Goal: Task Accomplishment & Management: Manage account settings

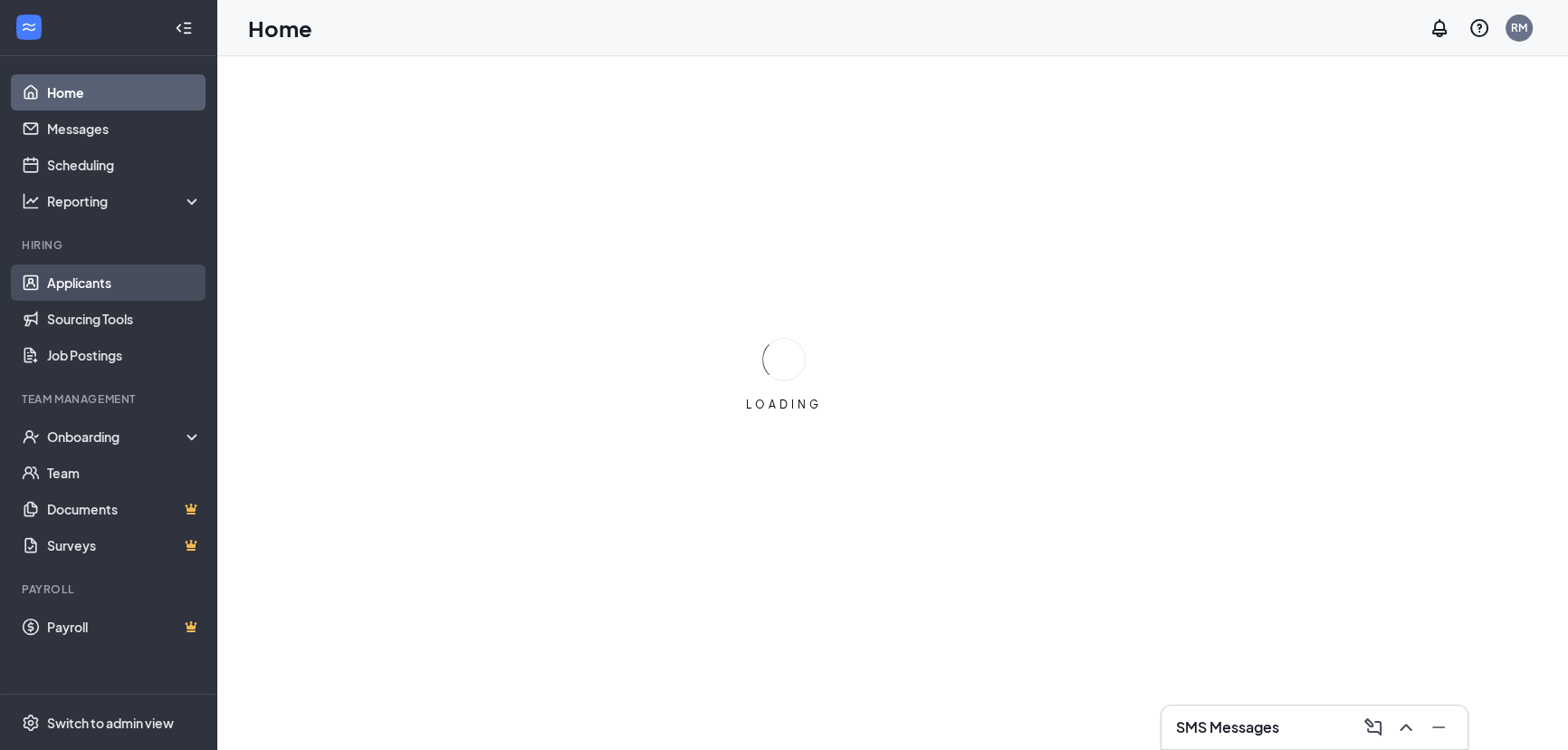
click at [94, 280] on link "Applicants" at bounding box center [124, 282] width 155 height 36
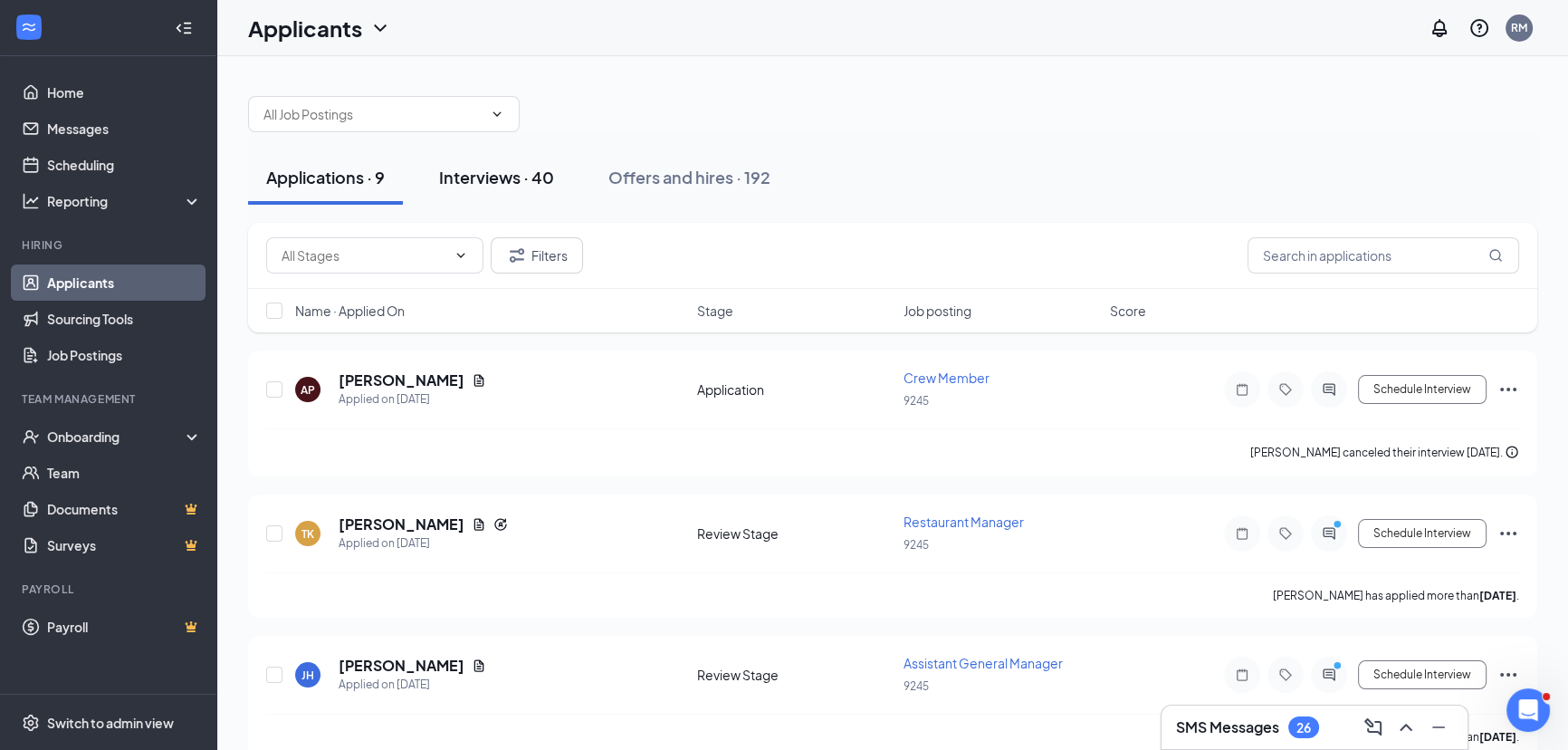
click at [466, 175] on div "Interviews · 40" at bounding box center [497, 177] width 115 height 22
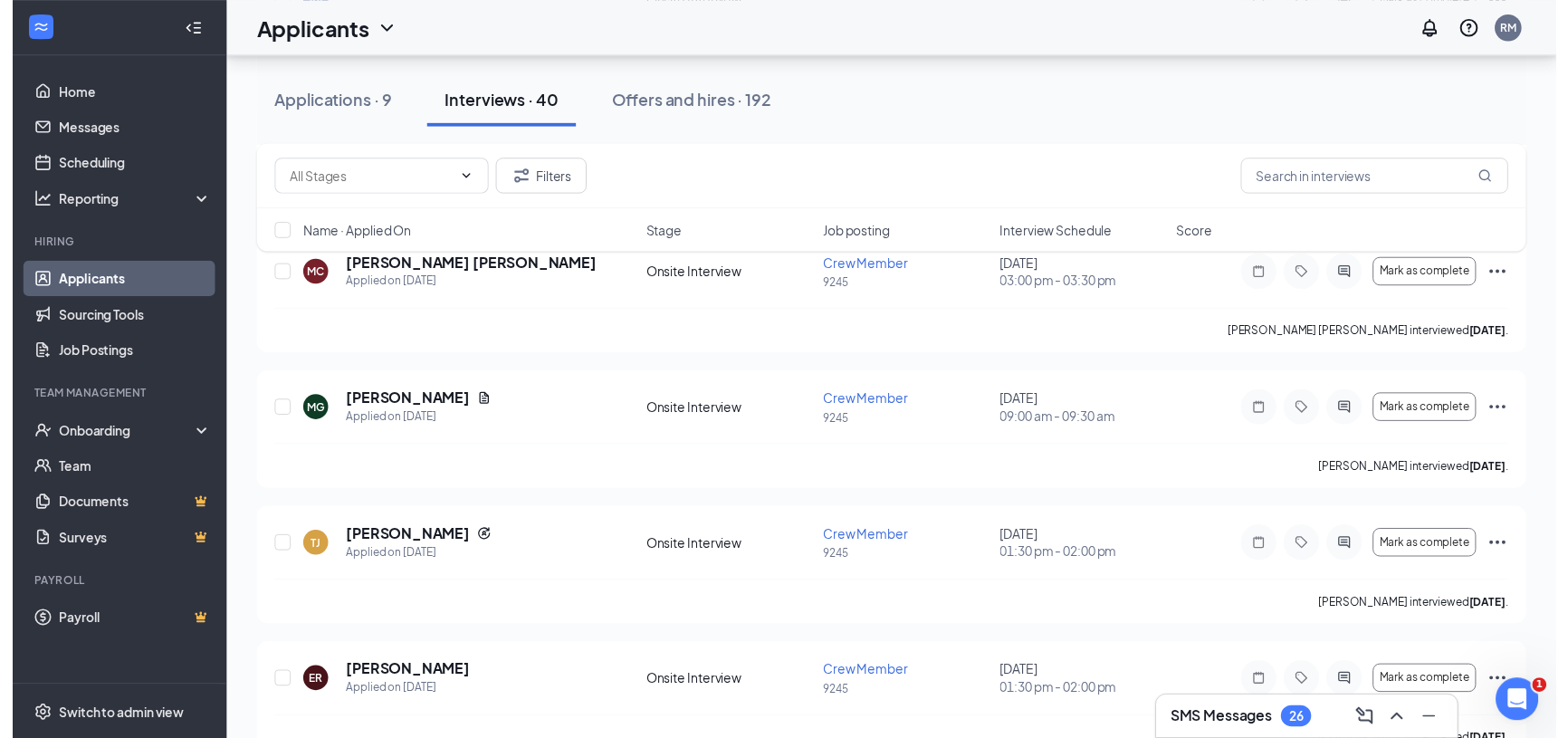
scroll to position [823, 0]
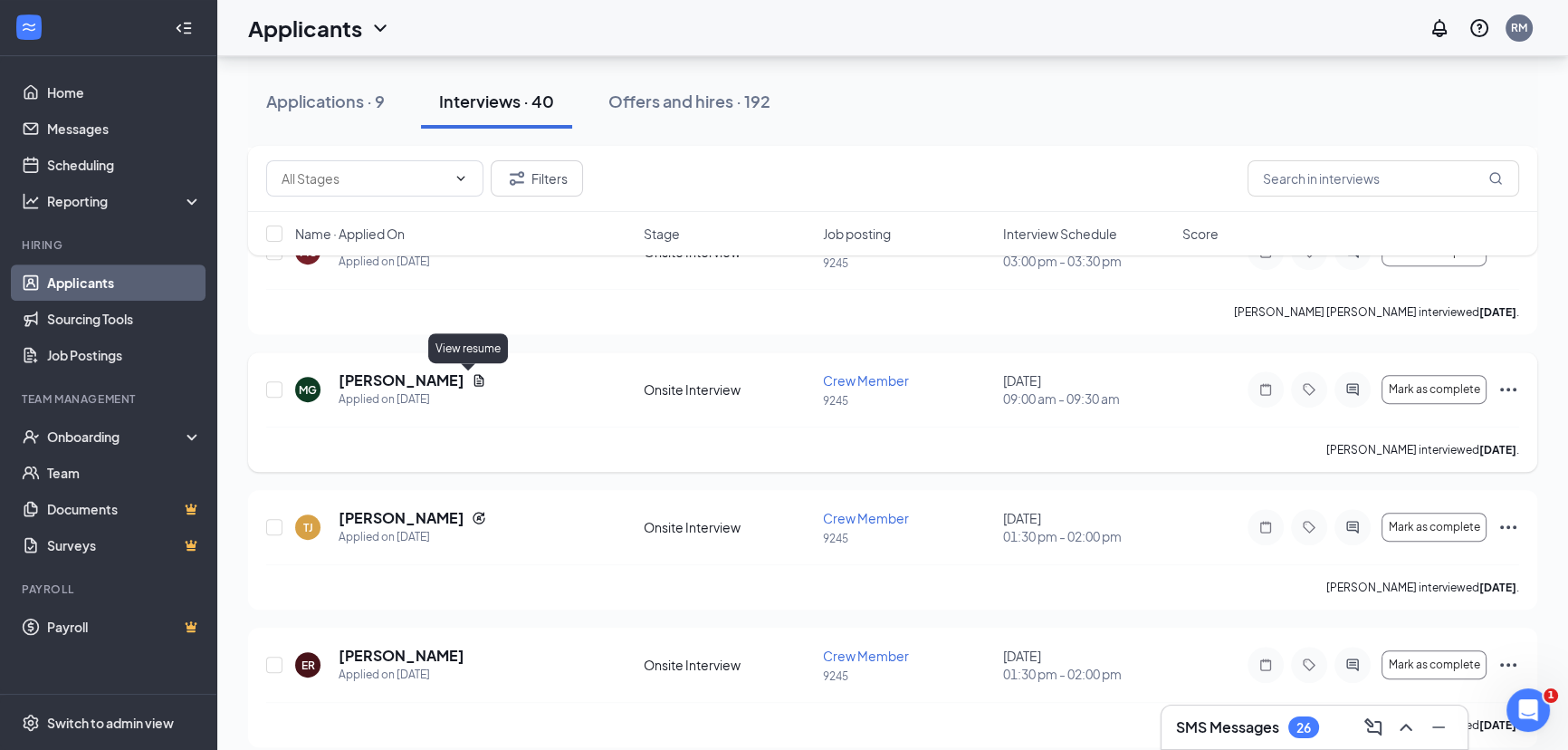
click at [475, 381] on icon "Document" at bounding box center [479, 381] width 10 height 12
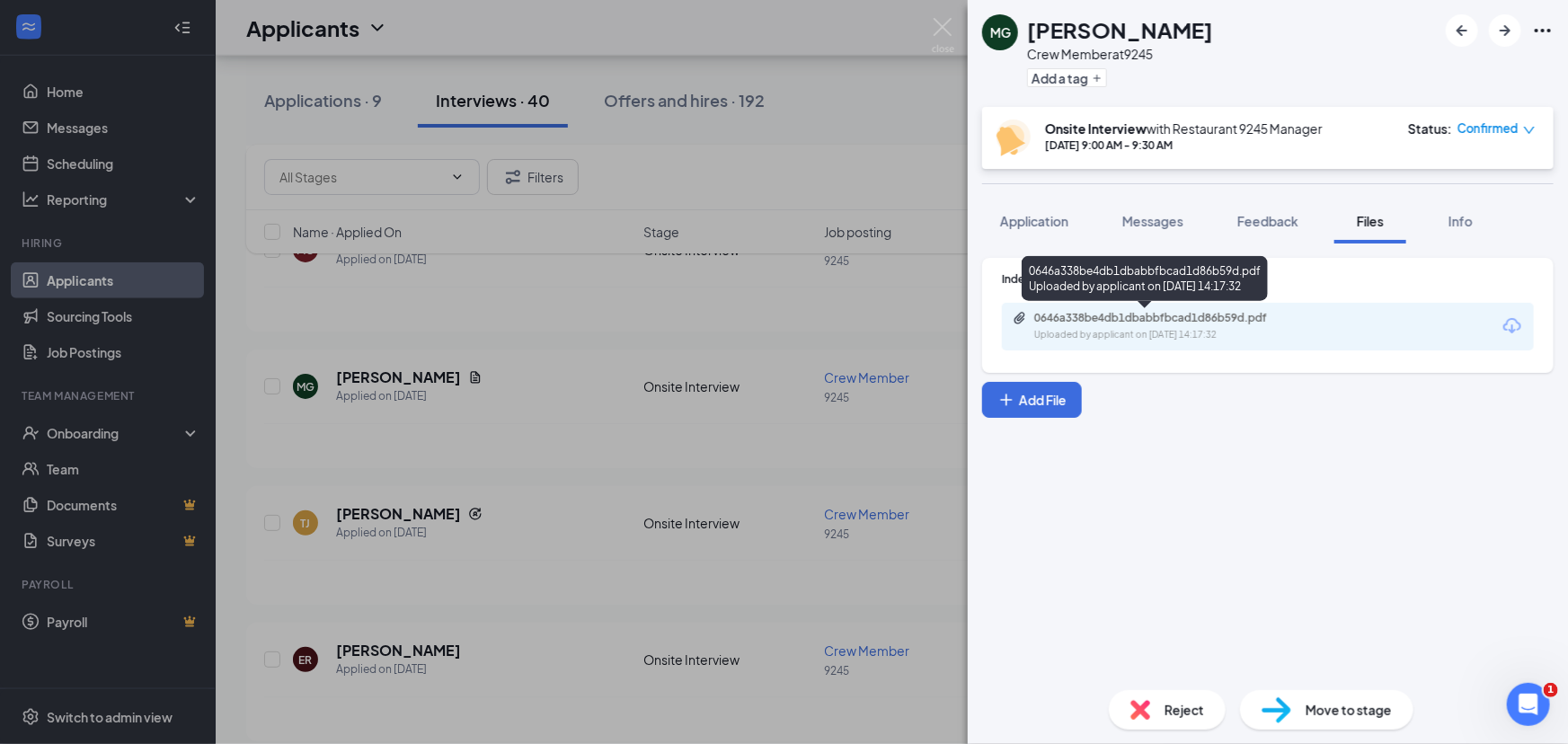
click at [1074, 321] on div "0646a338be4db1dbabbfbcad1d86b59d.pdf" at bounding box center [1160, 318] width 252 height 15
click at [935, 31] on img at bounding box center [942, 36] width 22 height 35
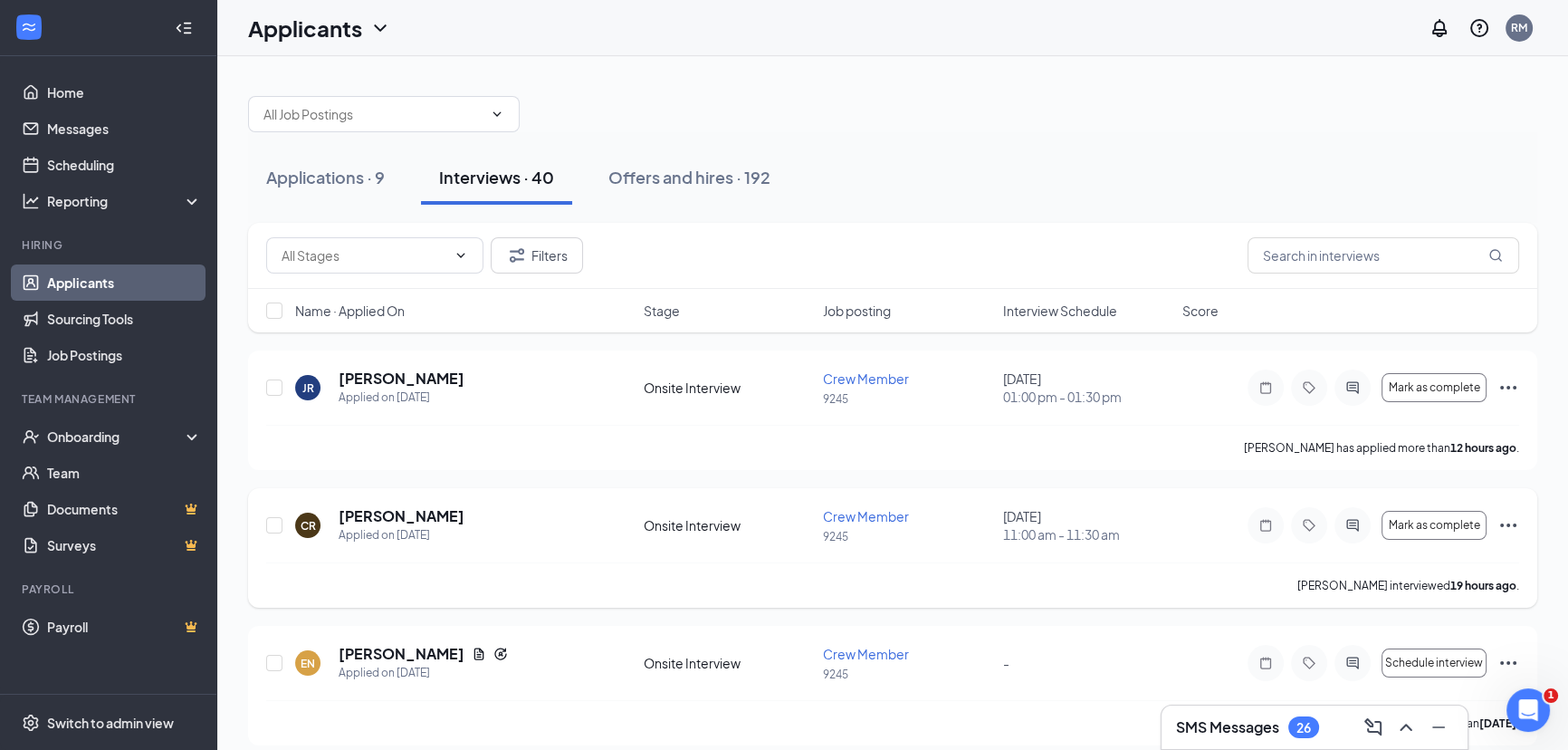
click at [1508, 516] on icon "Ellipses" at bounding box center [1508, 525] width 21 height 21
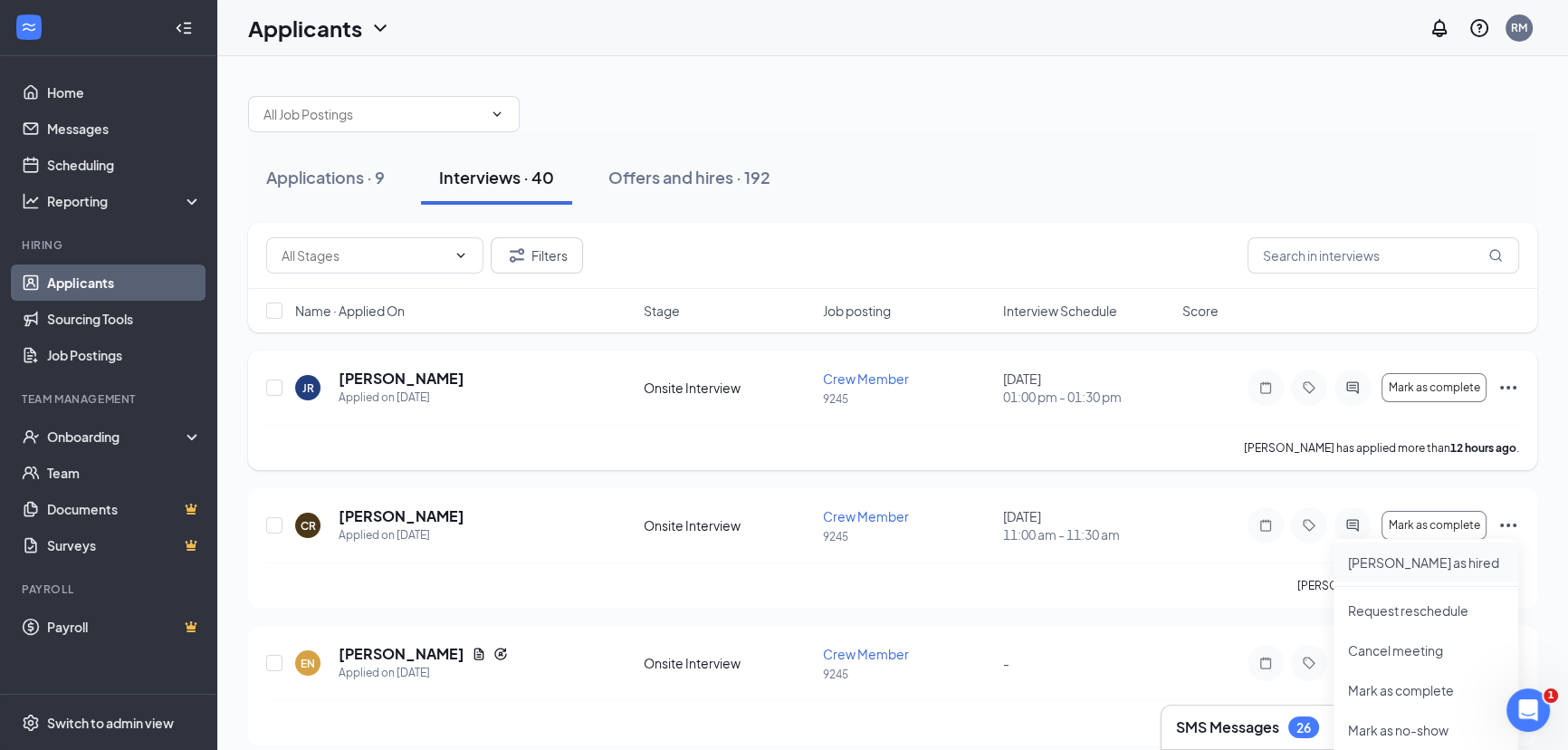
click at [1368, 570] on p "[PERSON_NAME] as hired" at bounding box center [1426, 562] width 156 height 19
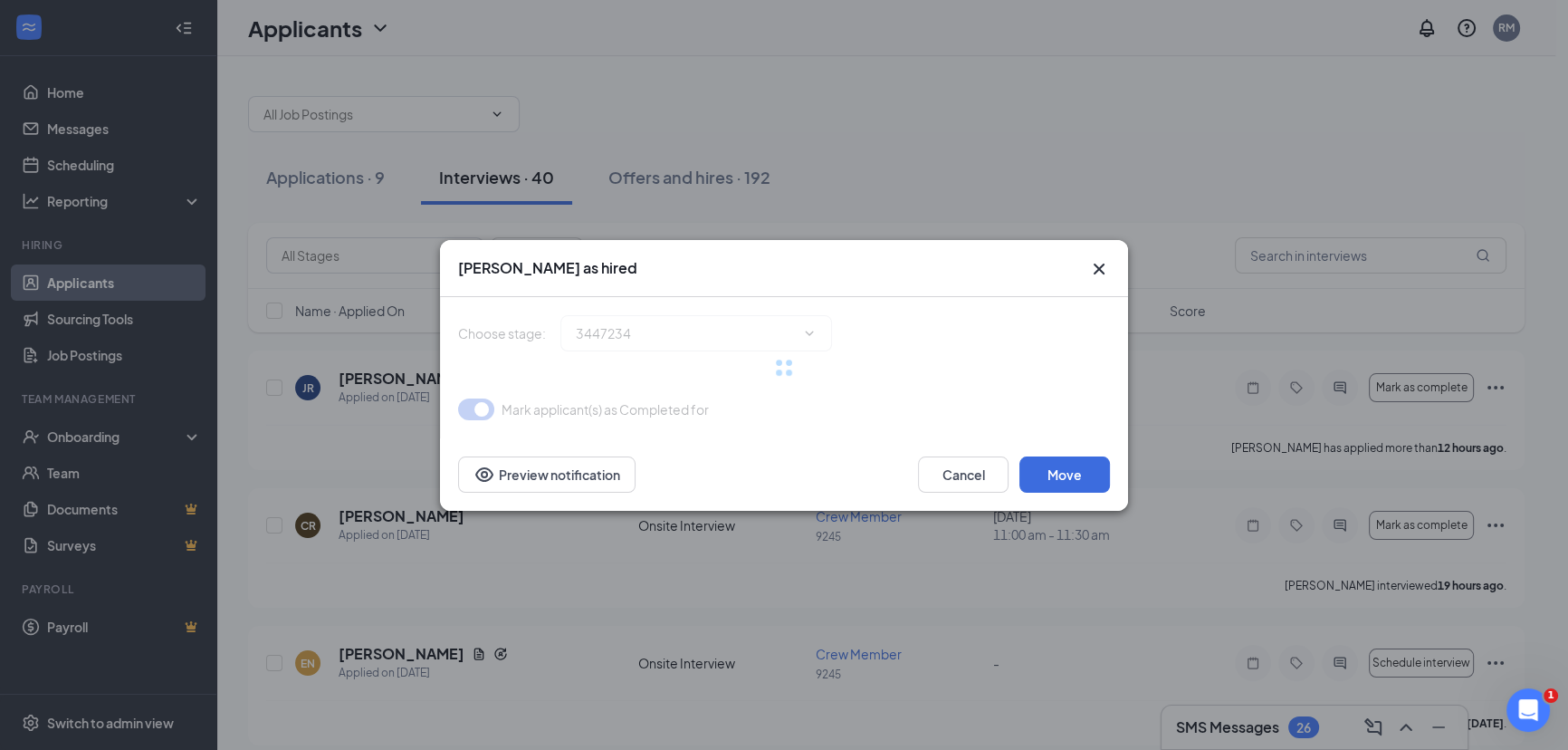
type input "Hiring Complete (final stage)"
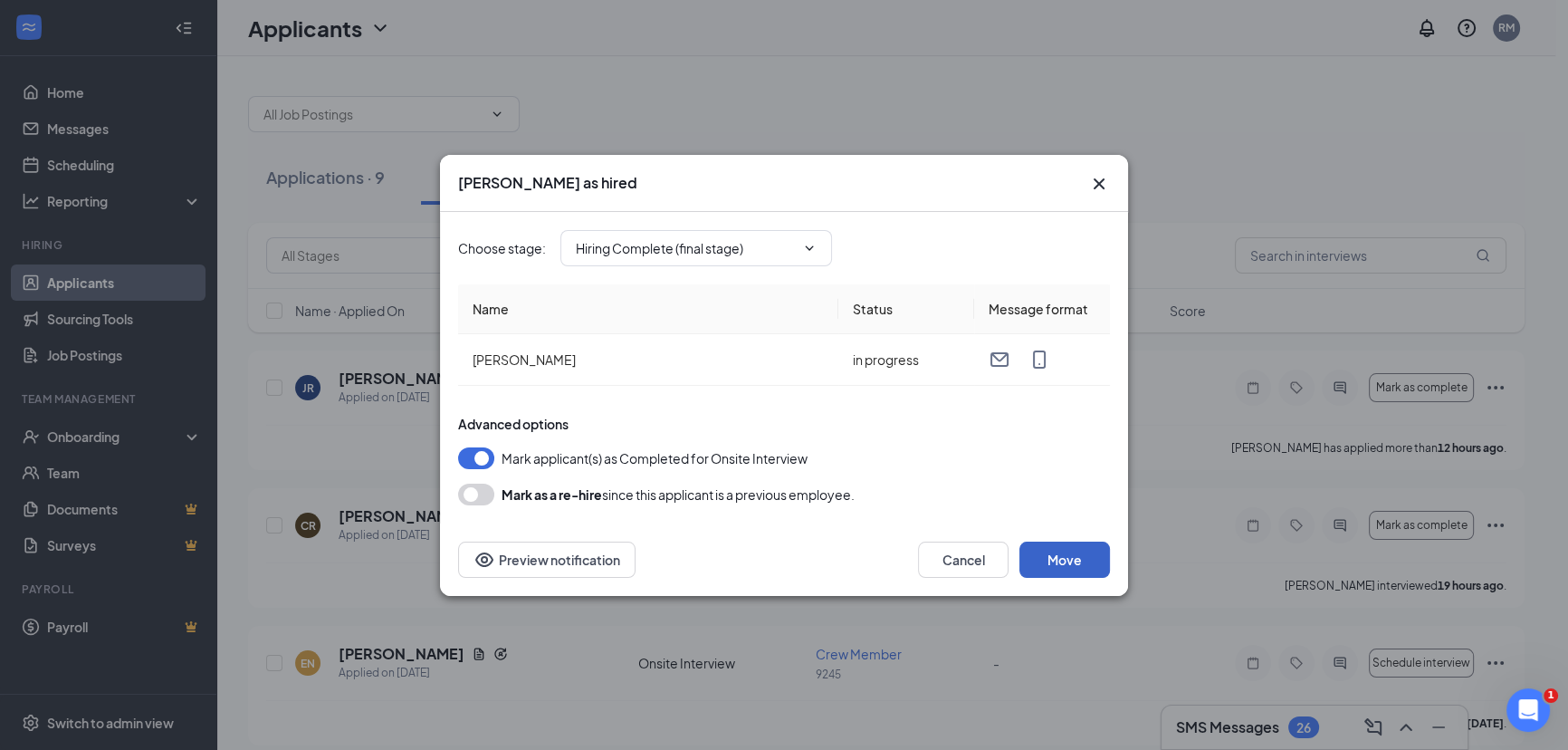
click at [1094, 567] on button "Move" at bounding box center [1064, 560] width 91 height 36
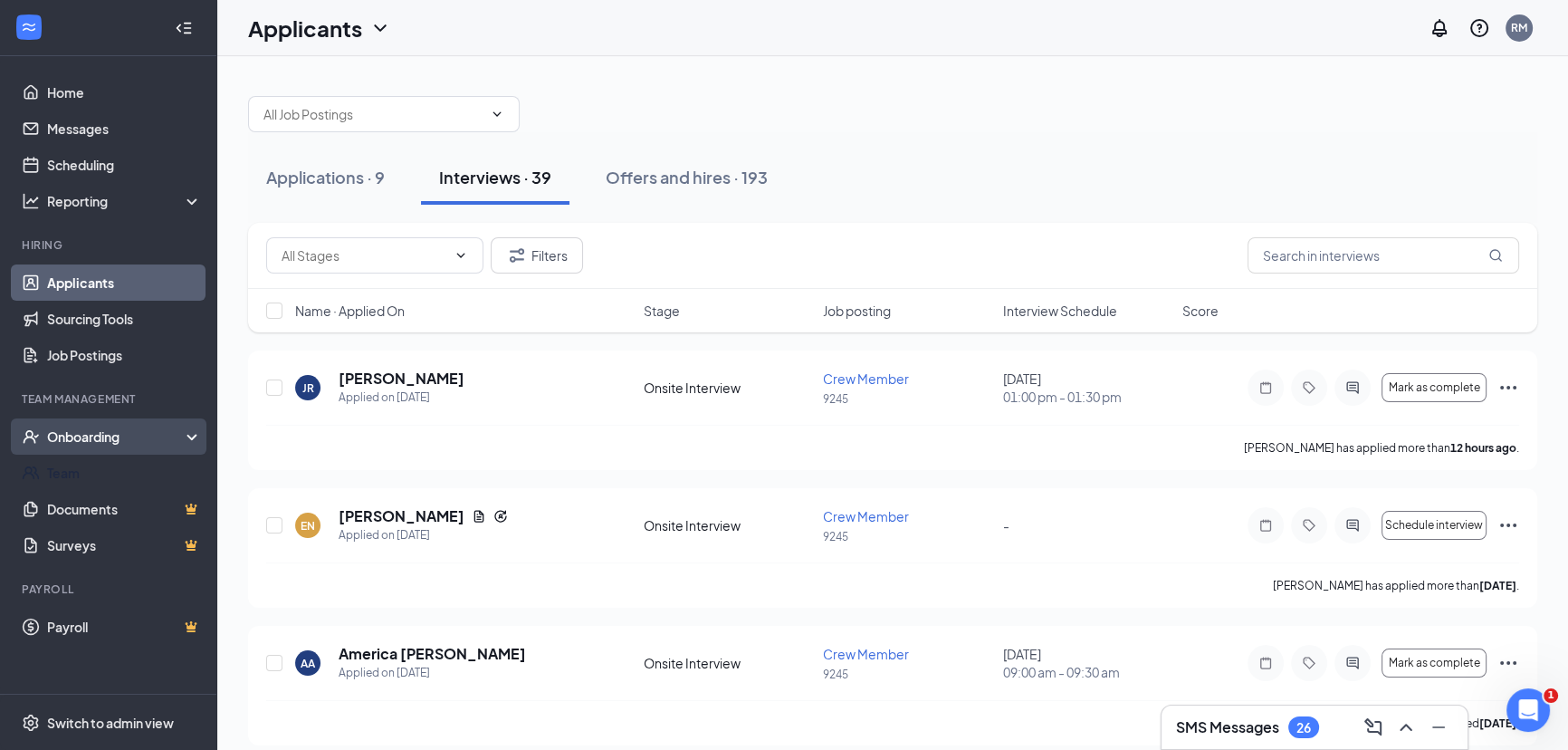
click at [38, 439] on icon "UserCheck" at bounding box center [30, 437] width 19 height 19
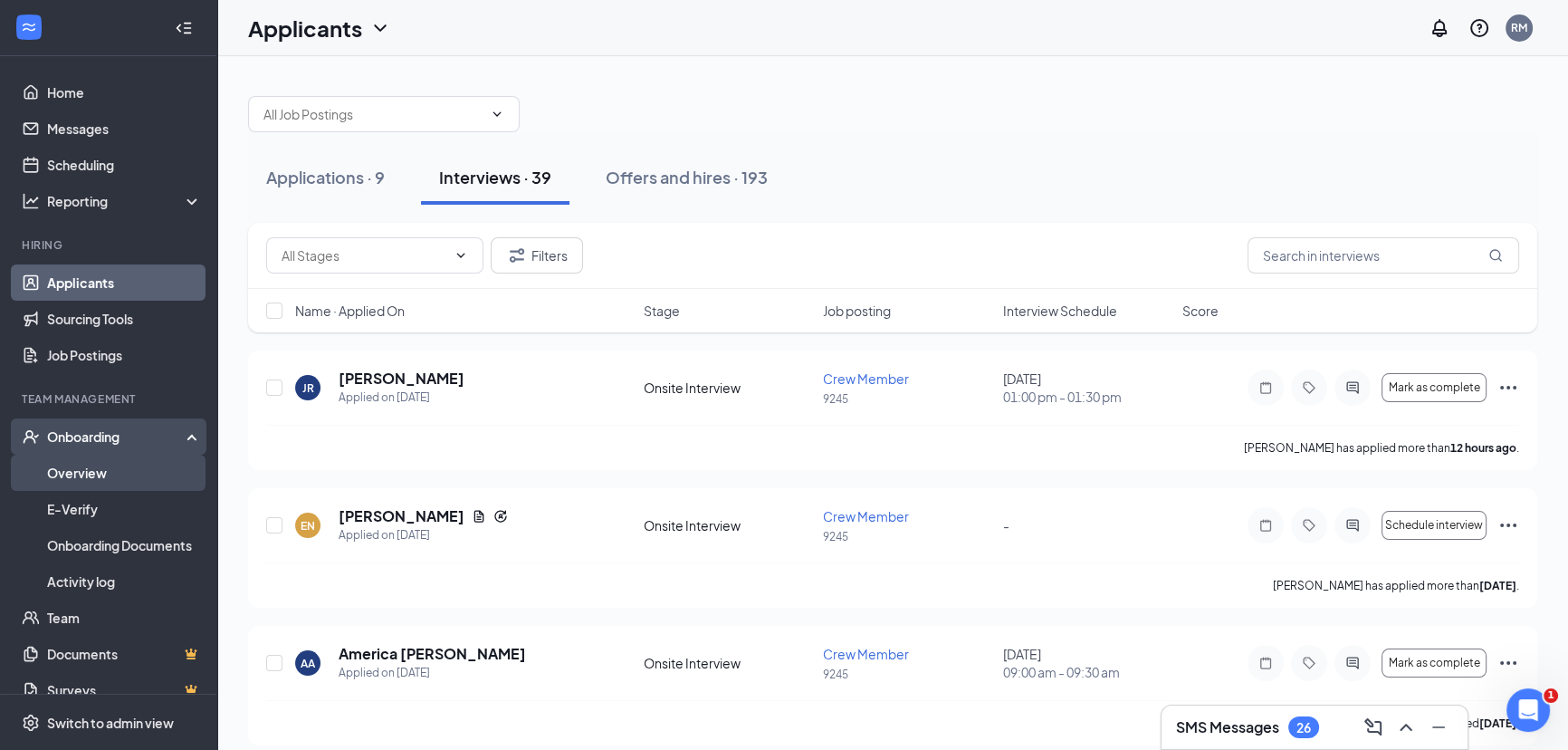
click at [62, 458] on link "Overview" at bounding box center [124, 473] width 155 height 36
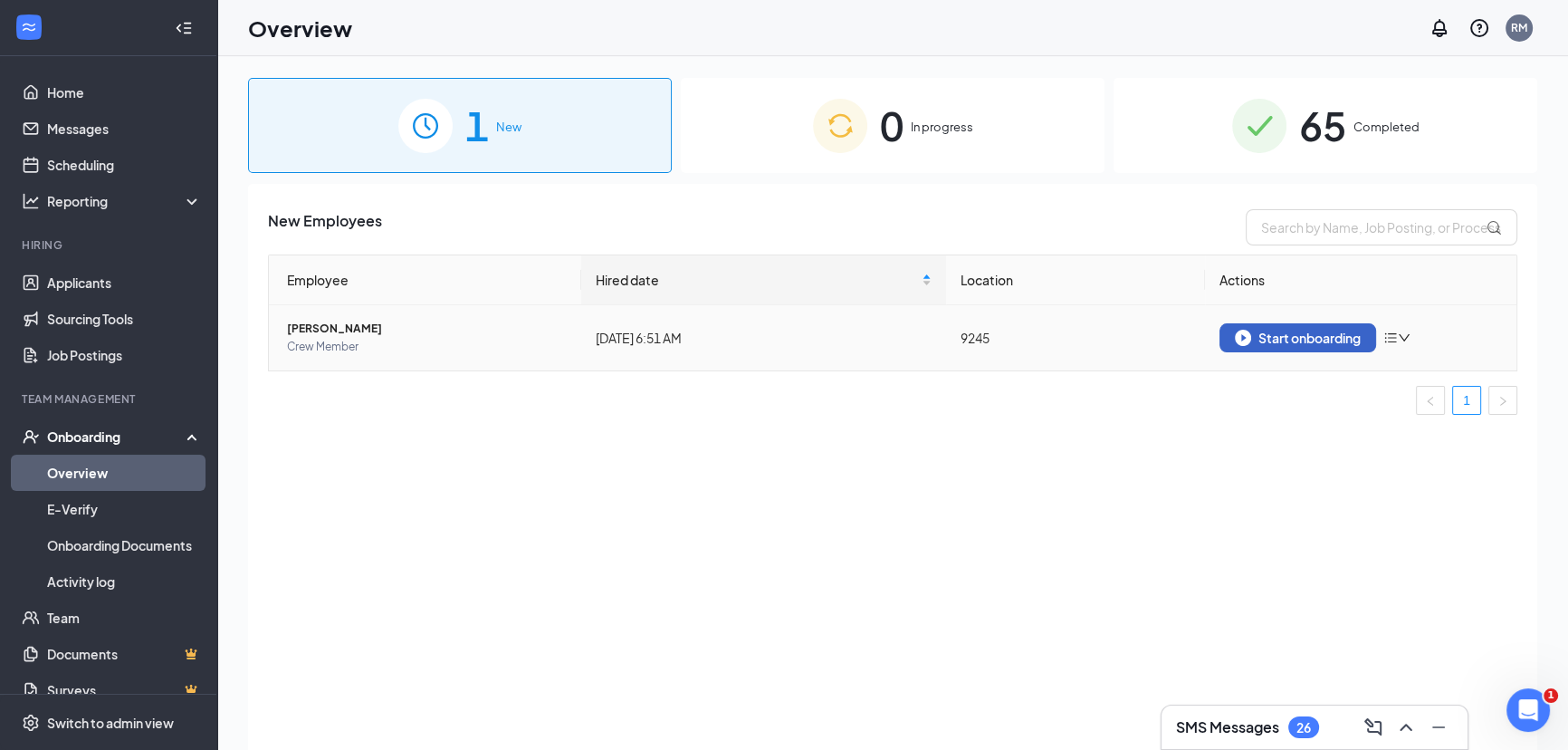
click at [1240, 343] on img "button" at bounding box center [1243, 338] width 17 height 17
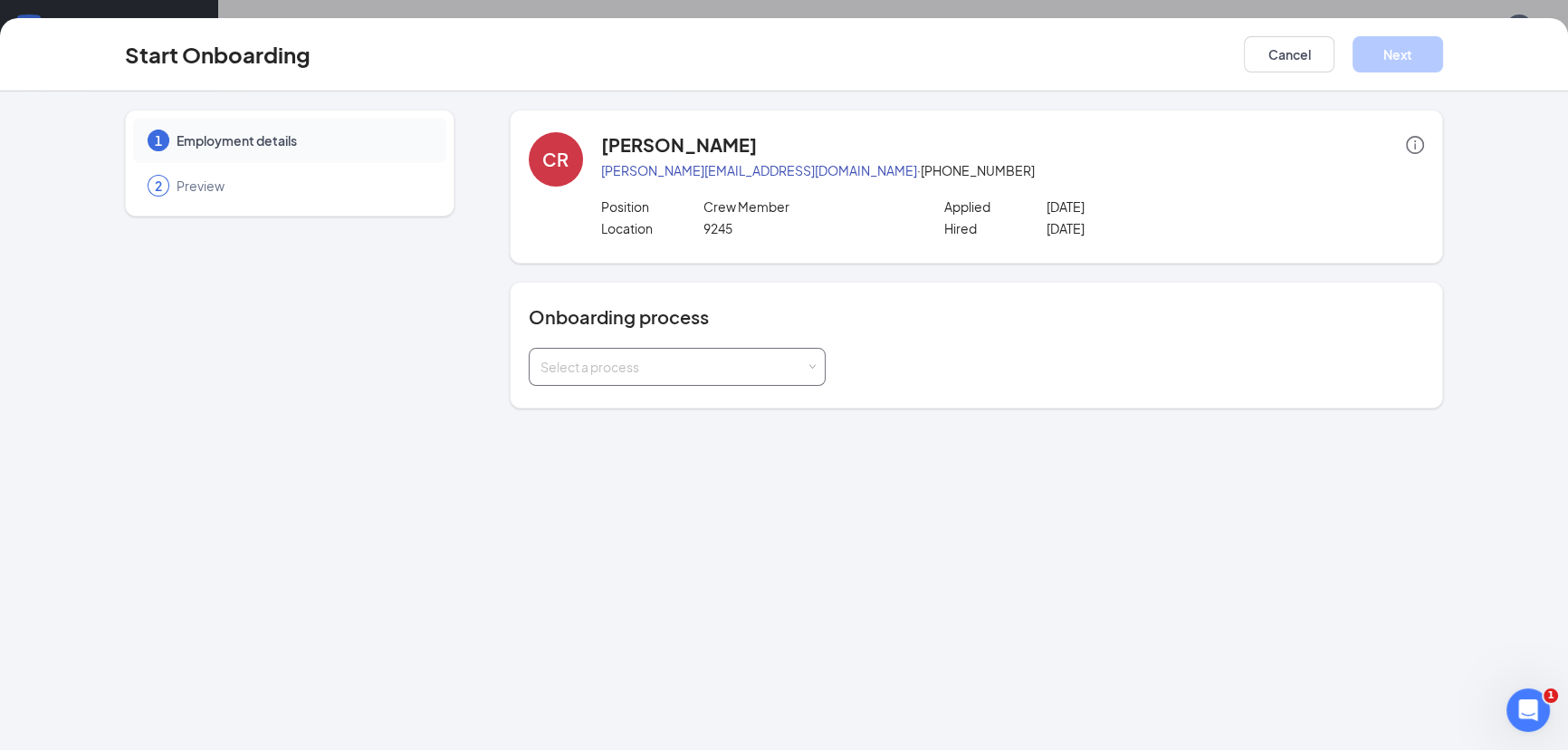
click at [599, 371] on div "Select a process" at bounding box center [674, 366] width 266 height 19
click at [598, 401] on span "Onboarding All Stores" at bounding box center [599, 402] width 130 height 17
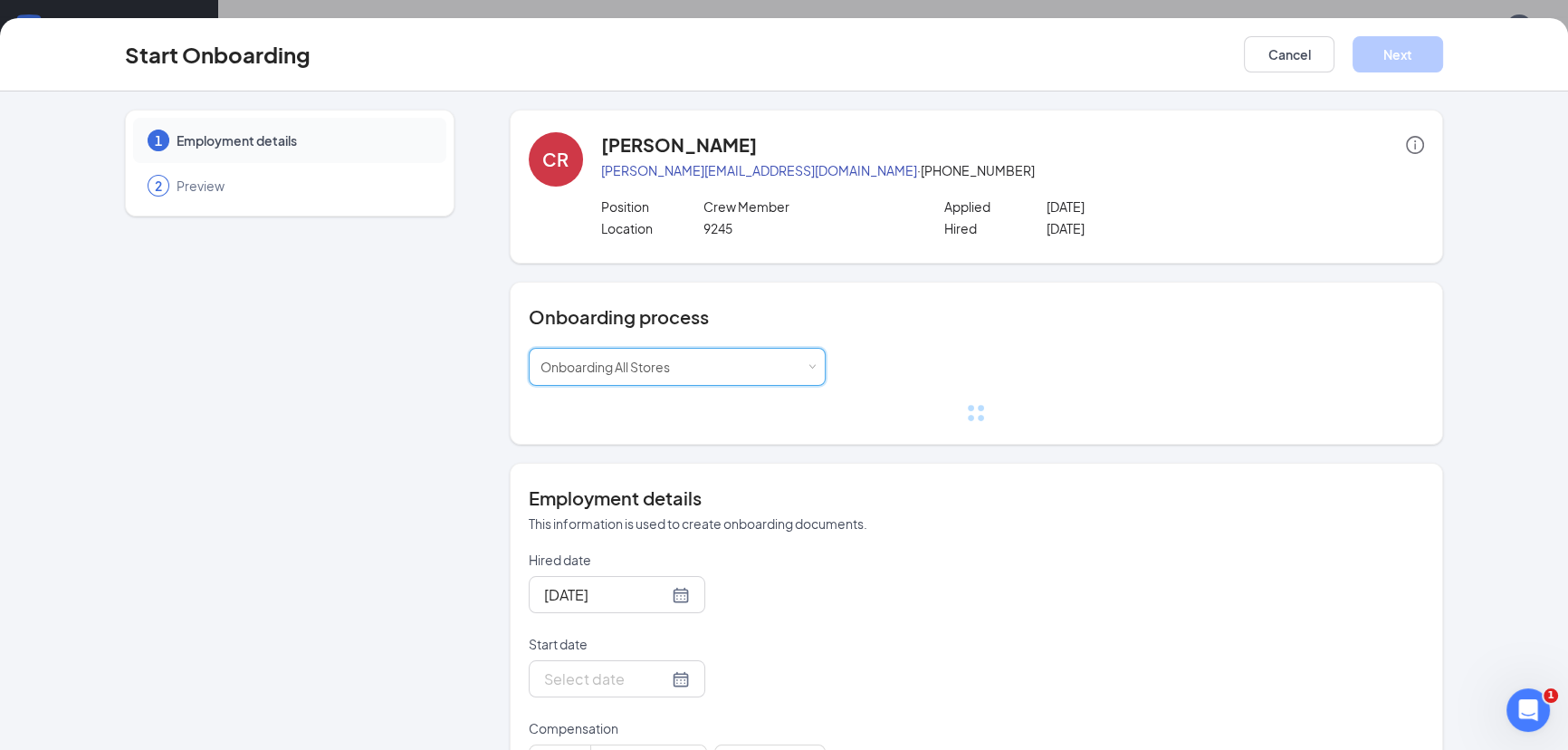
click at [643, 444] on div "[PERSON_NAME] Ruelas [EMAIL_ADDRESS][DOMAIN_NAME] · [PHONE_NUMBER] Position Cre…" at bounding box center [976, 457] width 933 height 695
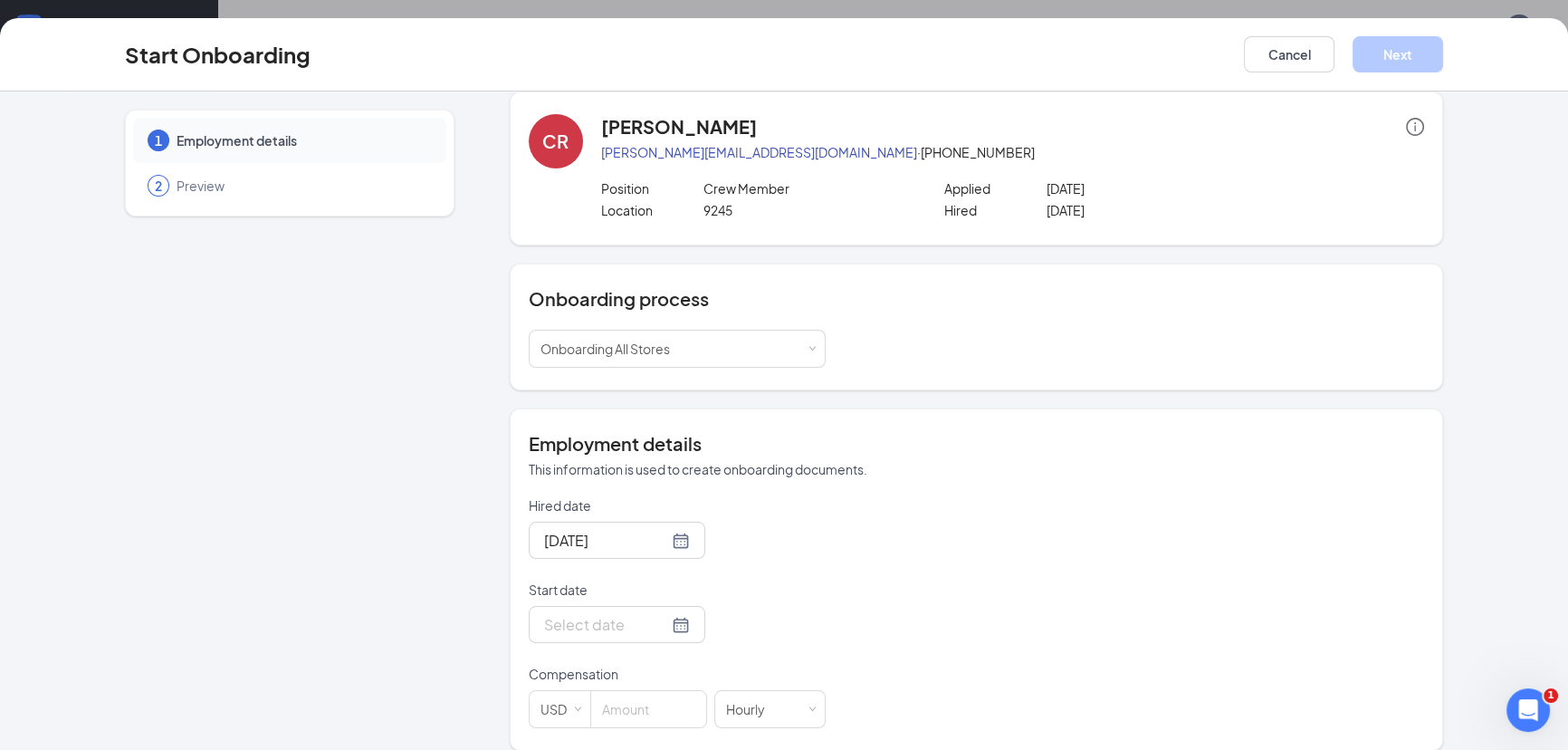
scroll to position [36, 0]
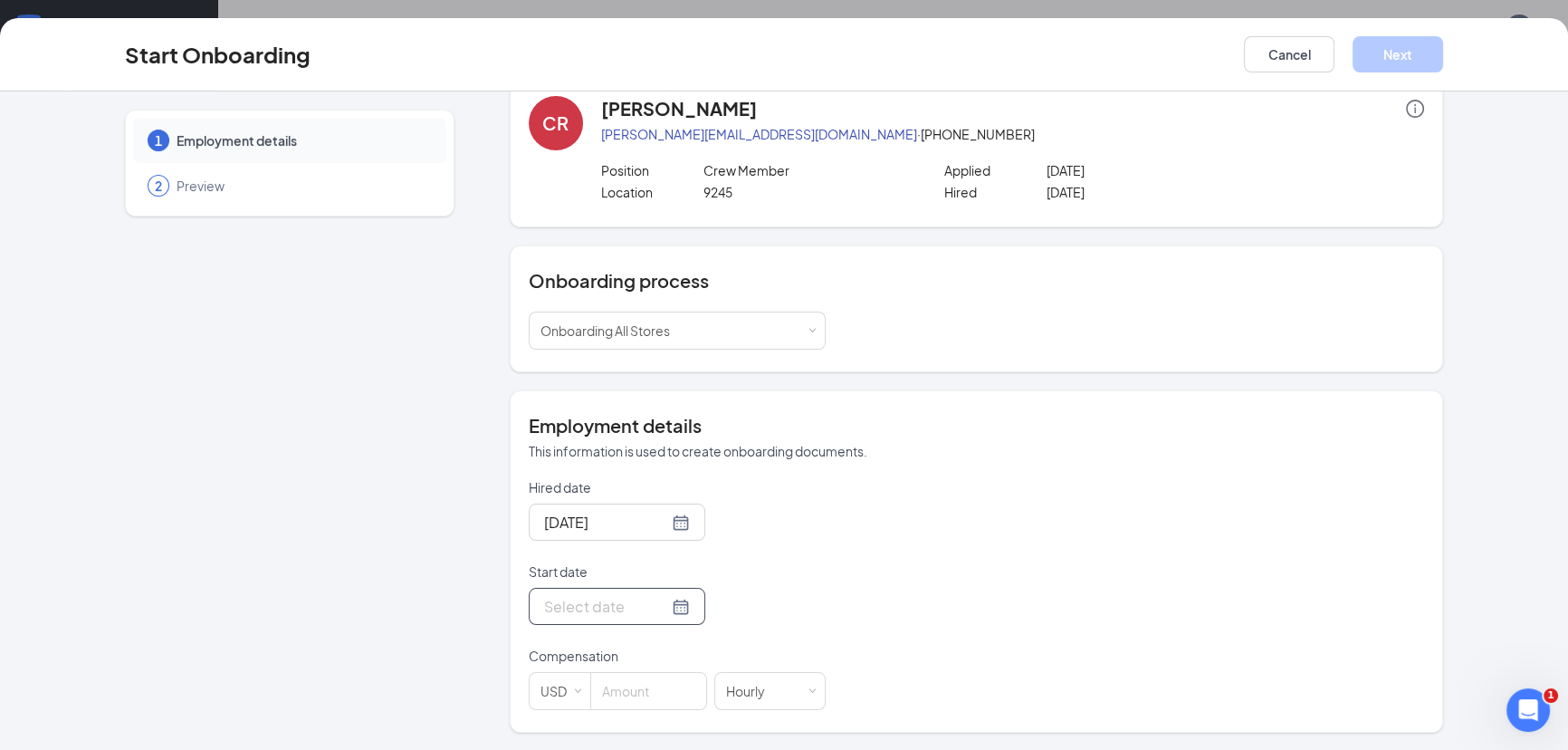
click at [666, 605] on div at bounding box center [616, 605] width 145 height 22
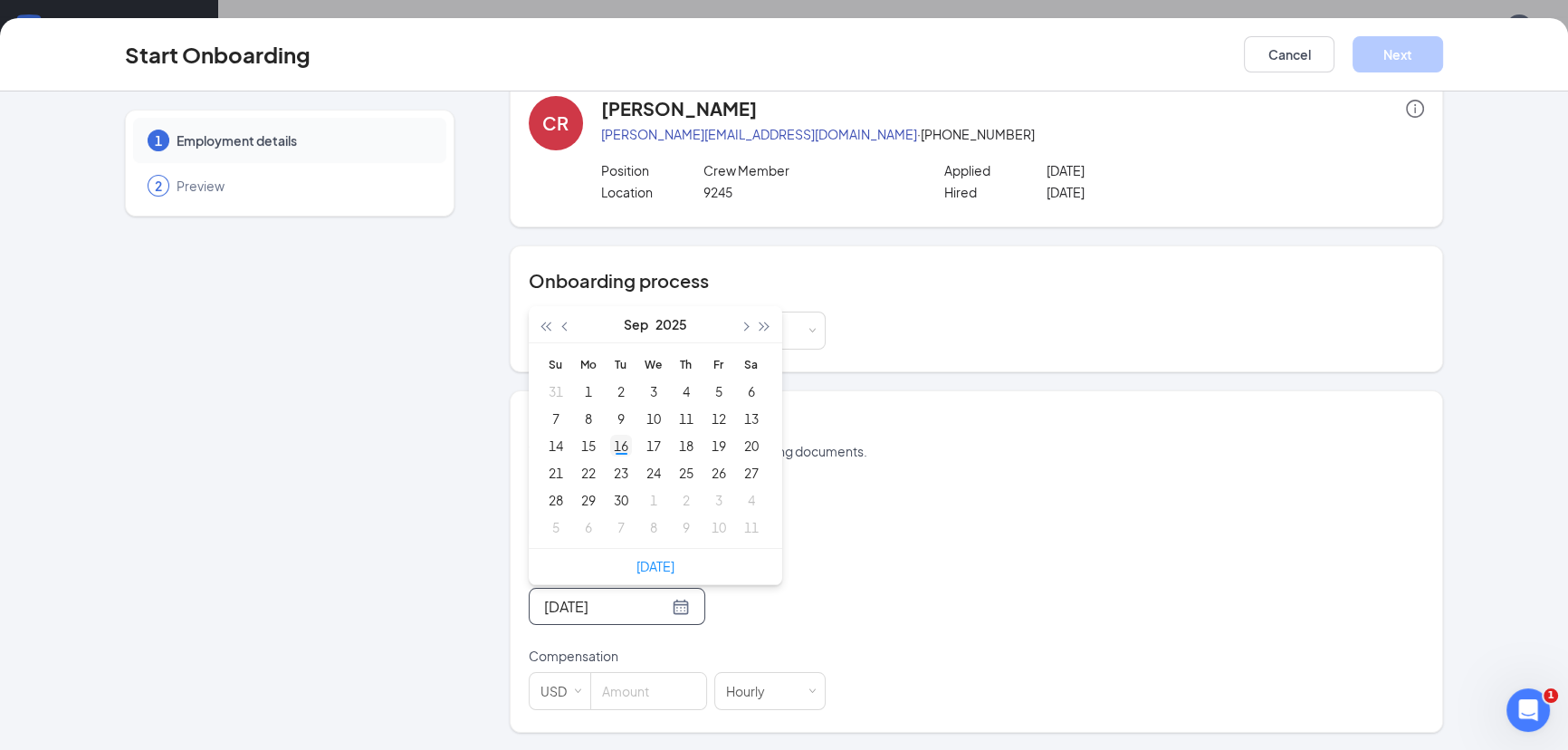
type input "[DATE]"
click at [615, 445] on div "16" at bounding box center [621, 445] width 21 height 21
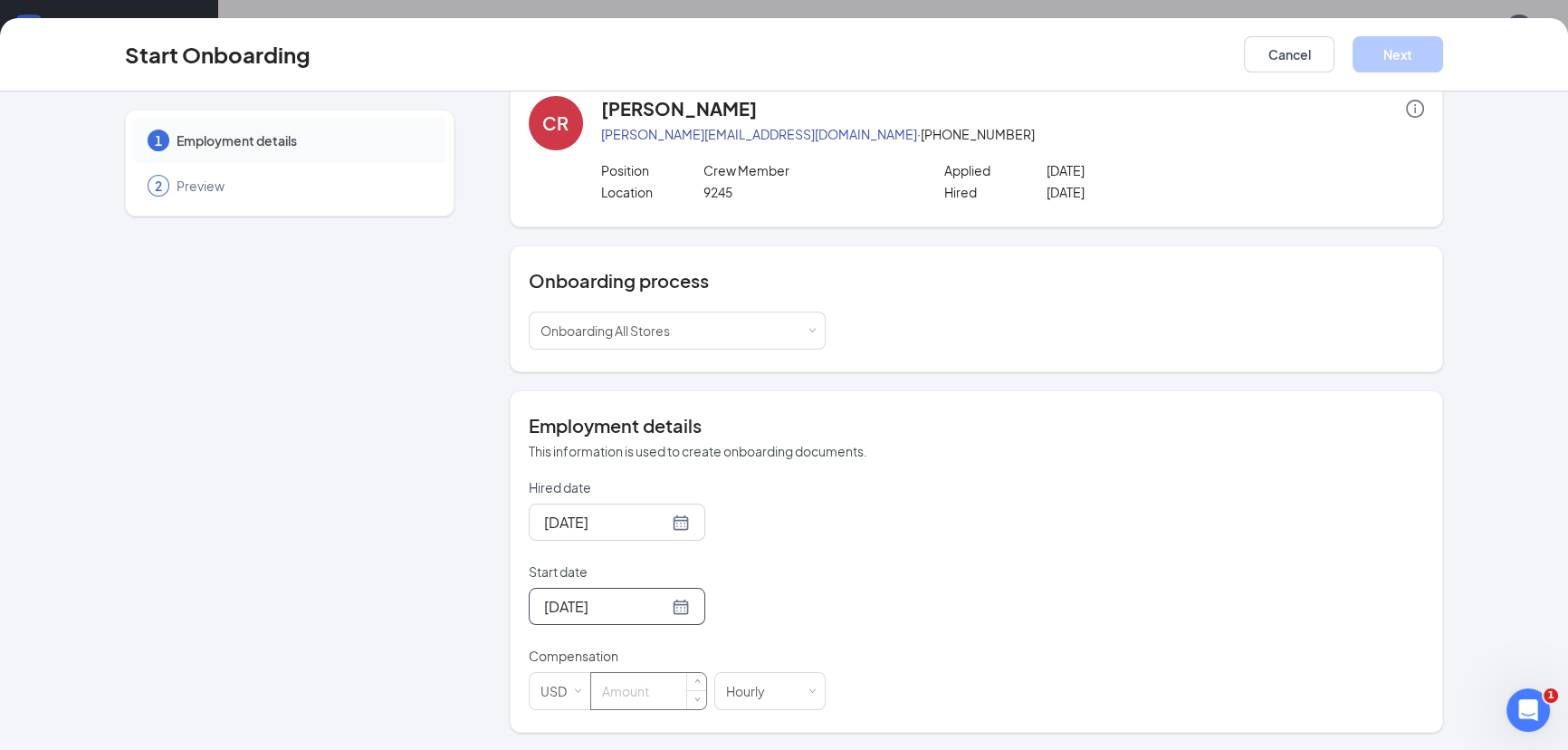
scroll to position [81, 0]
click at [609, 691] on input at bounding box center [649, 690] width 115 height 36
type input "14.5"
click at [1393, 45] on button "Next" at bounding box center [1398, 54] width 91 height 36
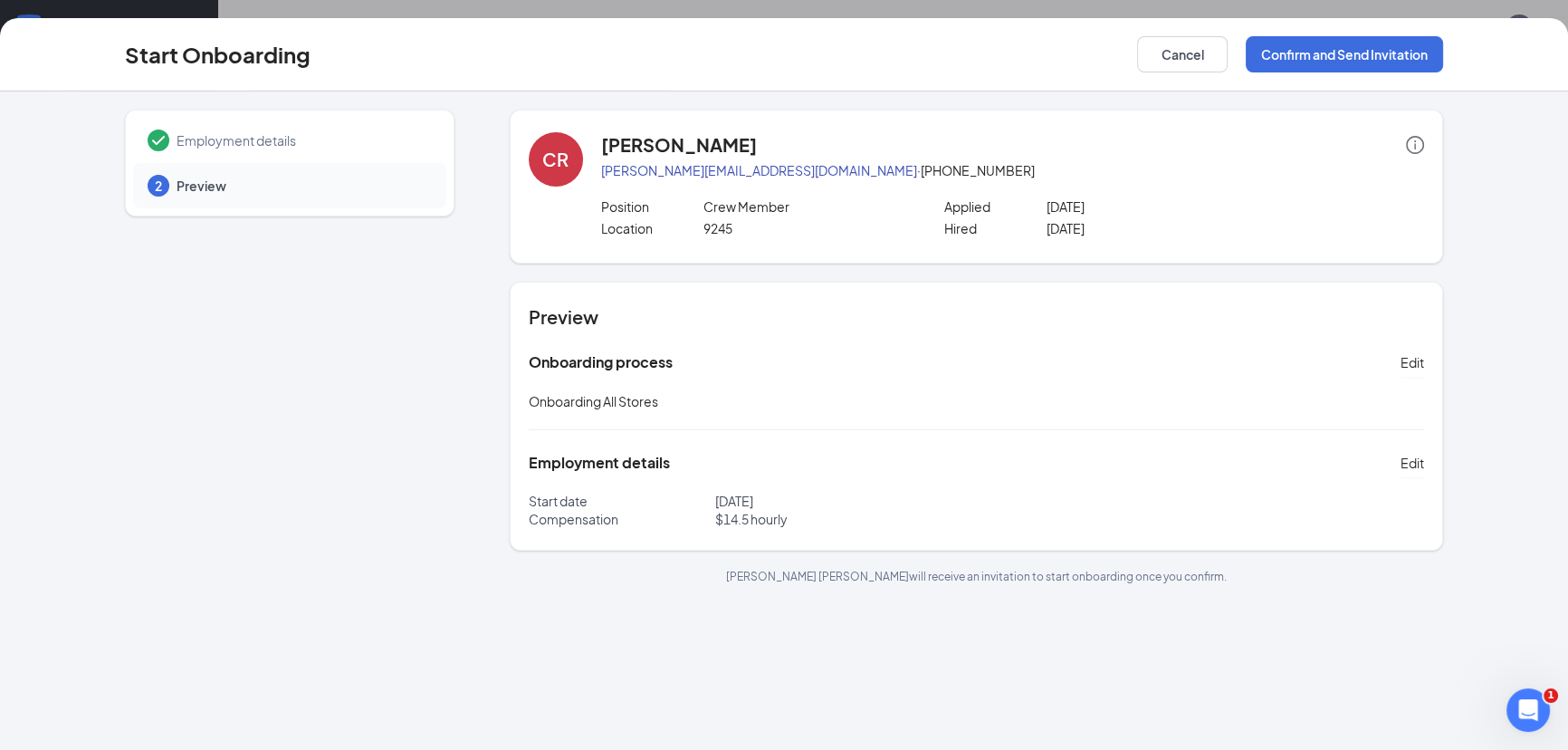
scroll to position [0, 0]
click at [1294, 58] on button "Confirm and Send Invitation" at bounding box center [1344, 54] width 197 height 36
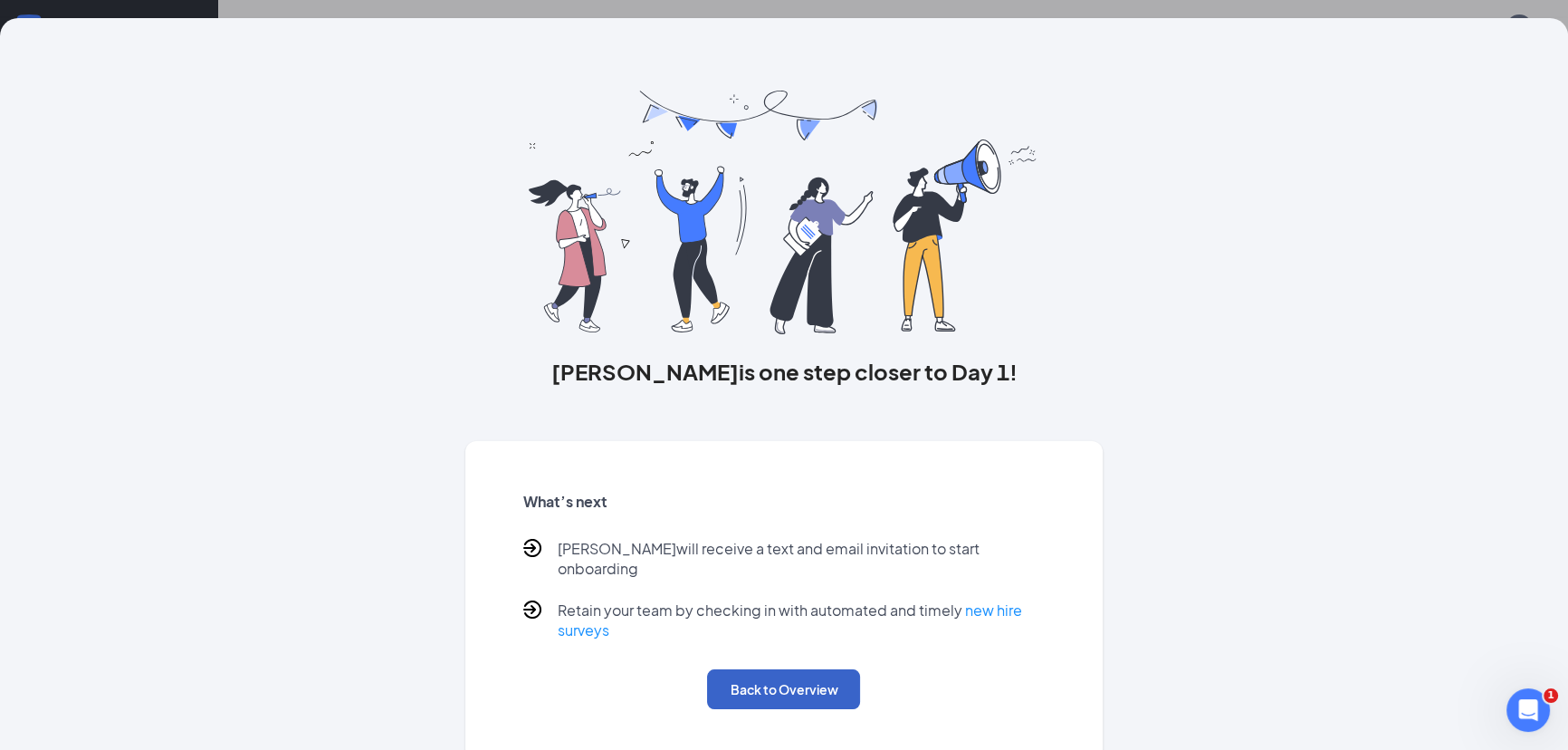
click at [787, 681] on button "Back to Overview" at bounding box center [783, 688] width 153 height 40
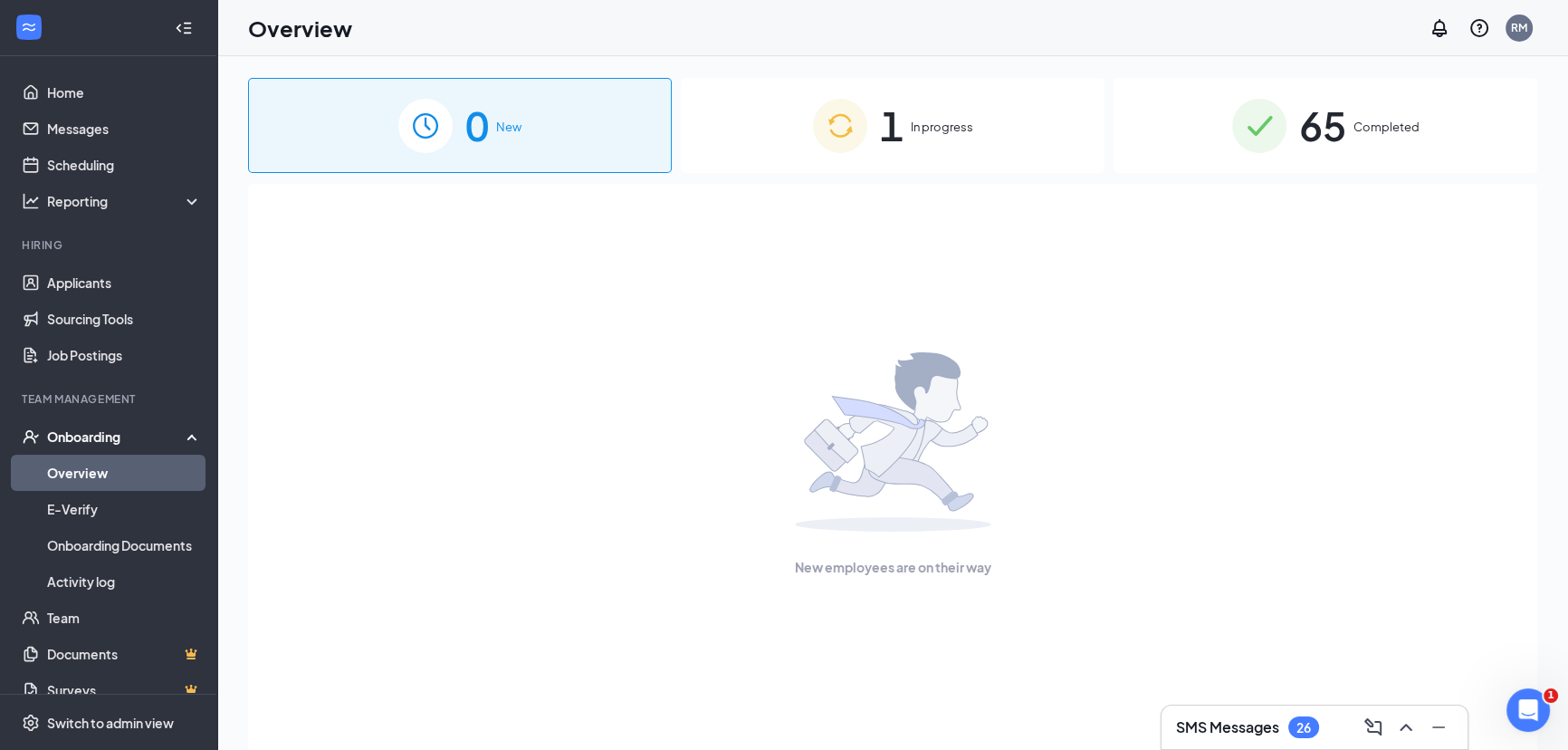
click at [946, 74] on div "0 New 1 In progress 65 Completed New employees are on their way" at bounding box center [893, 444] width 1351 height 775
click at [946, 136] on span "In progress" at bounding box center [942, 127] width 62 height 19
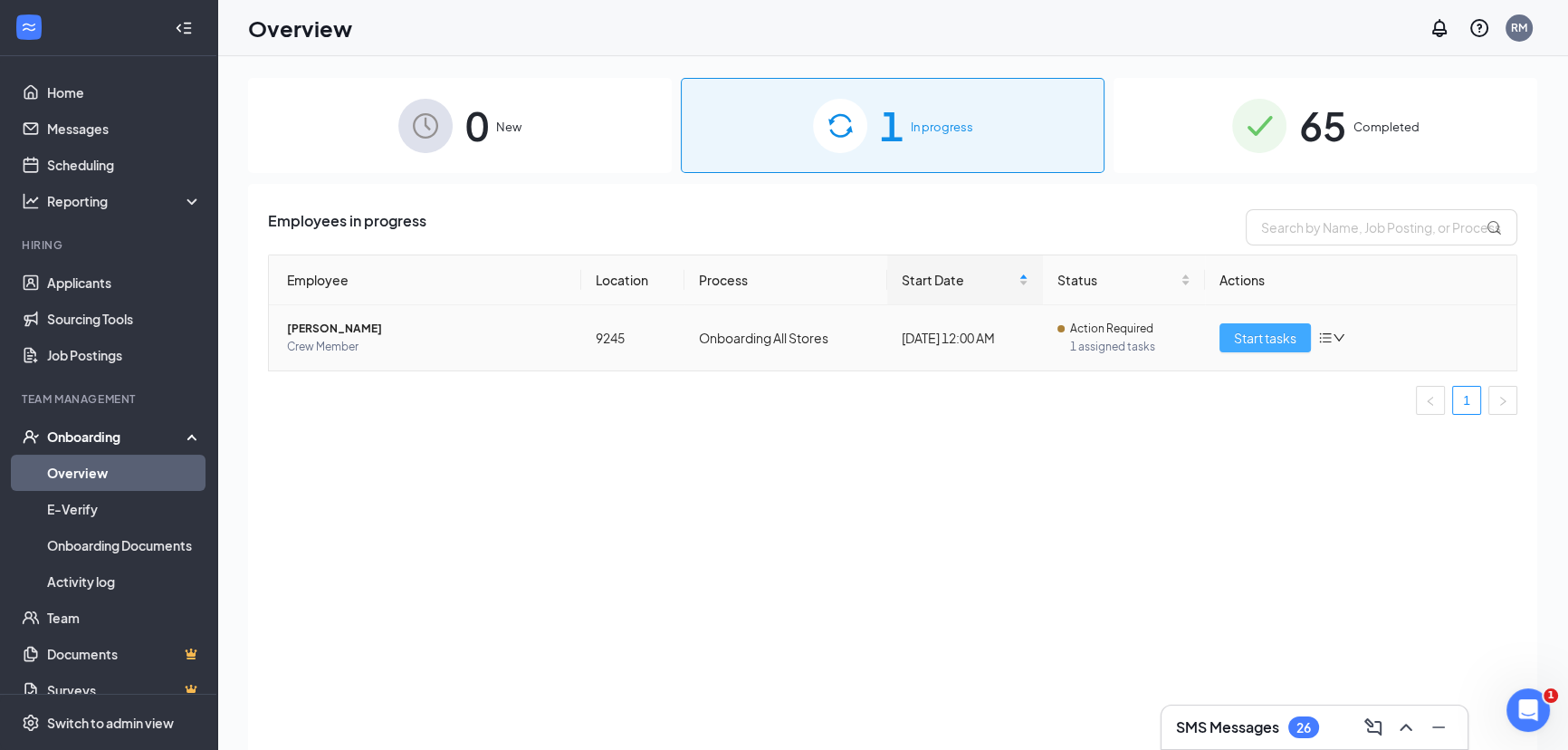
click at [1262, 336] on span "Start tasks" at bounding box center [1265, 338] width 62 height 20
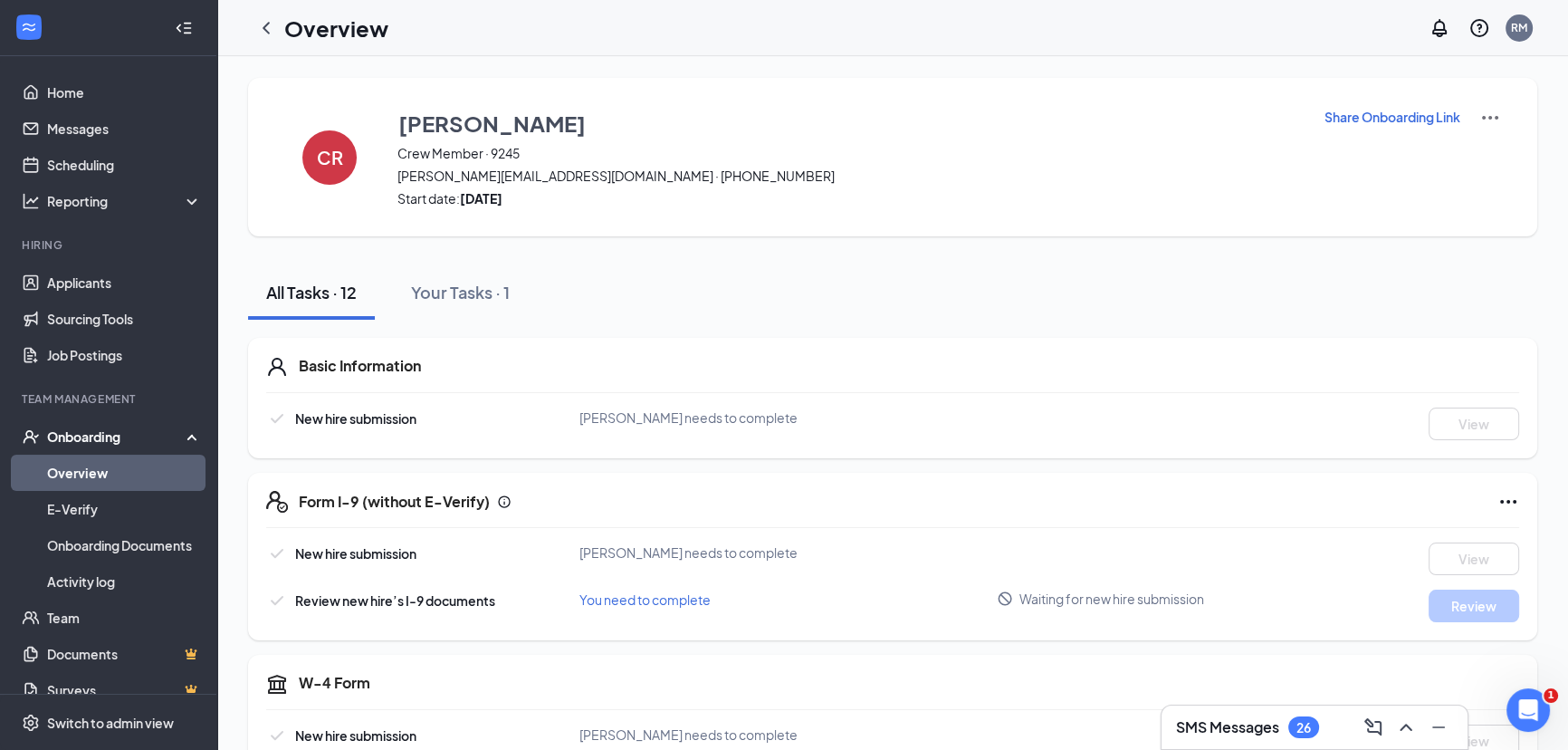
click at [1406, 124] on p "Share Onboarding Link" at bounding box center [1392, 116] width 136 height 19
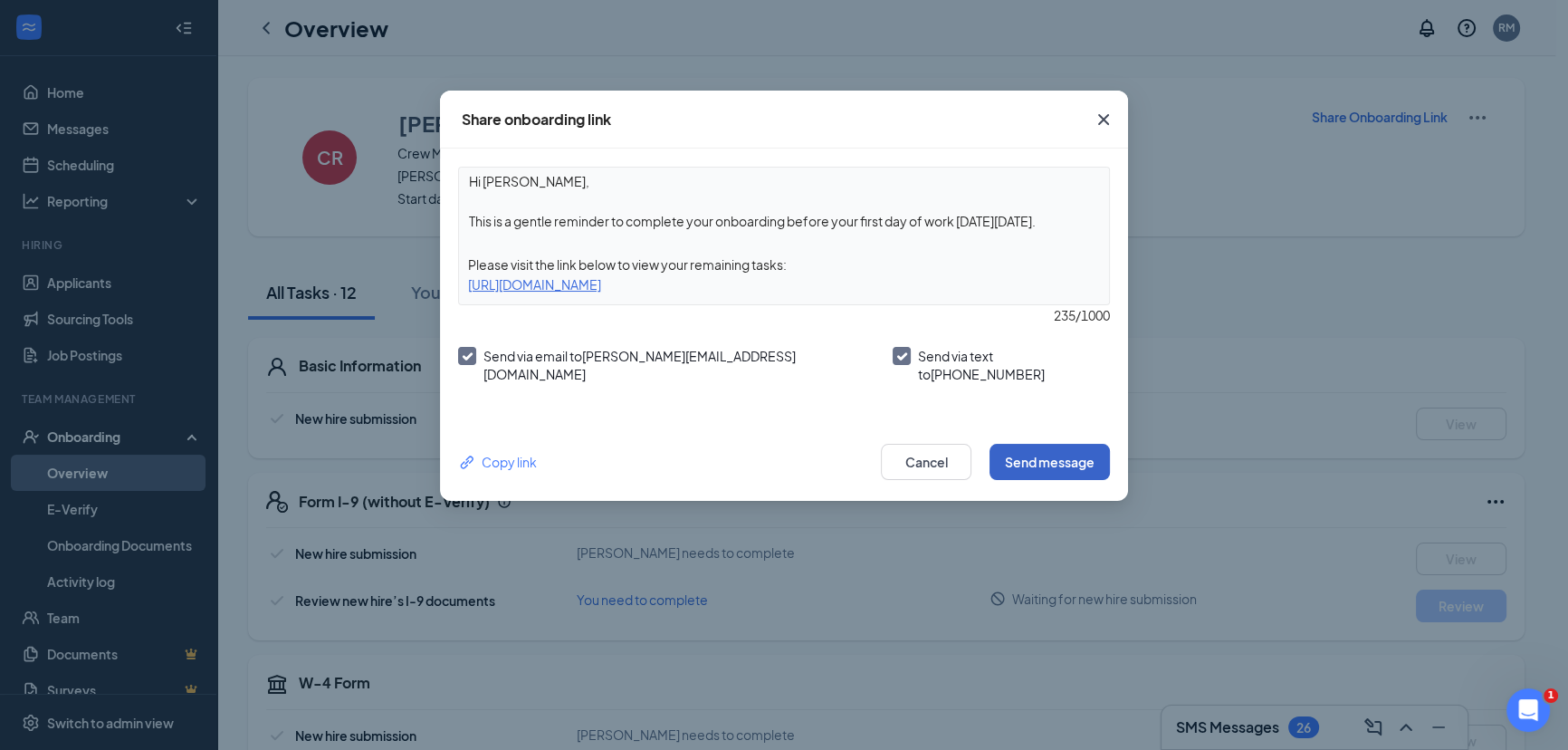
click at [1040, 460] on button "Send message" at bounding box center [1050, 461] width 120 height 36
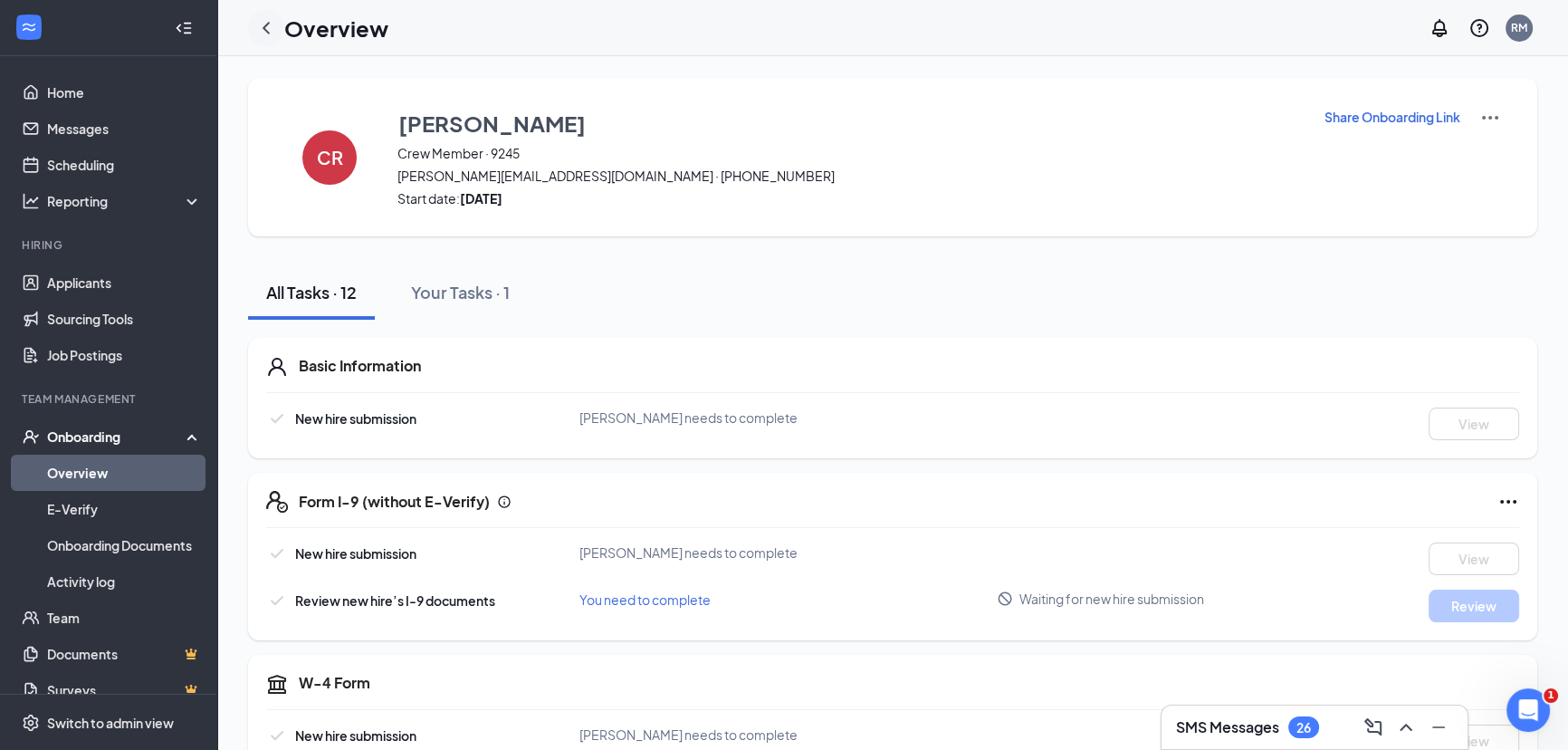
click at [265, 28] on icon "ChevronLeft" at bounding box center [266, 27] width 7 height 12
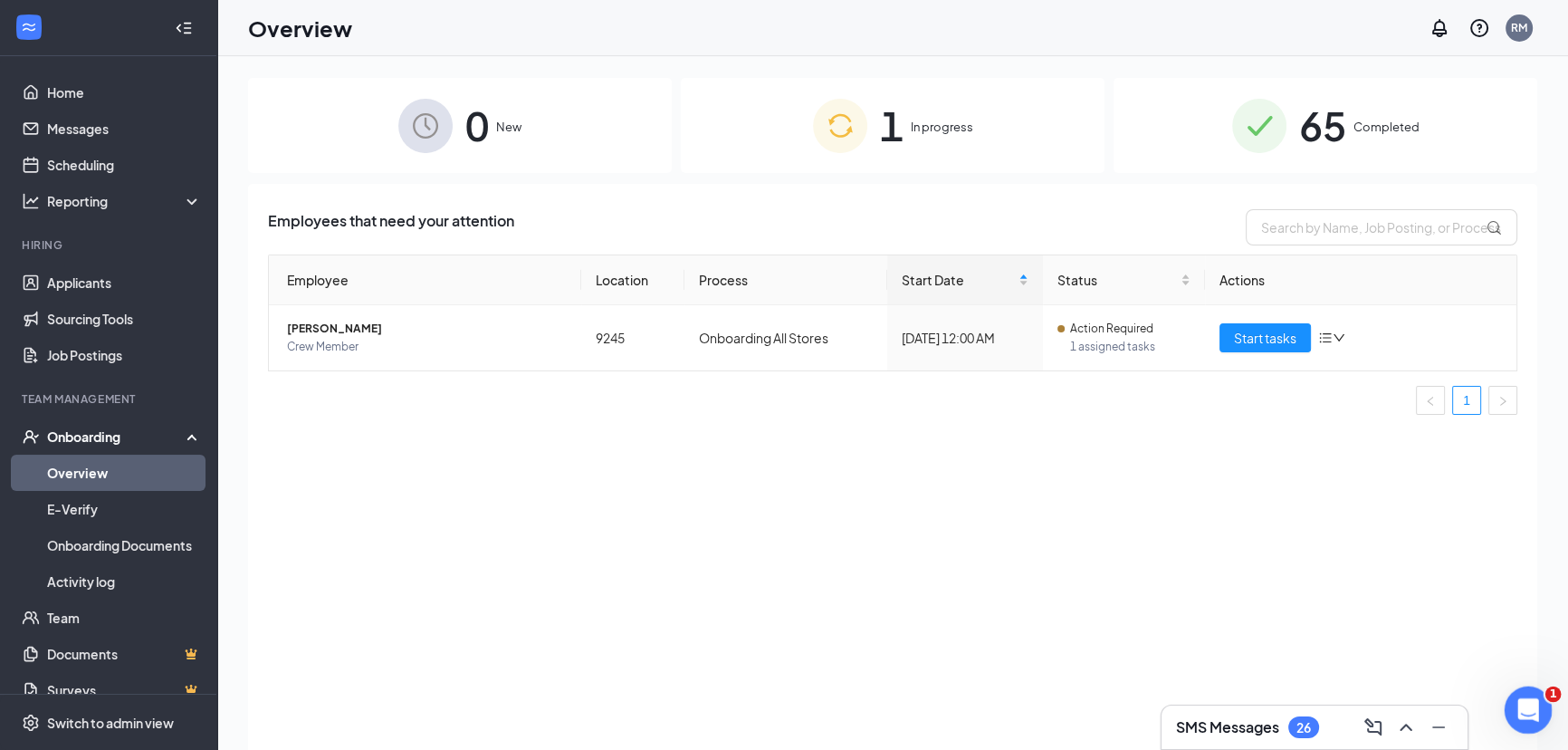
click at [1515, 696] on div "Open Intercom Messenger" at bounding box center [1525, 707] width 60 height 60
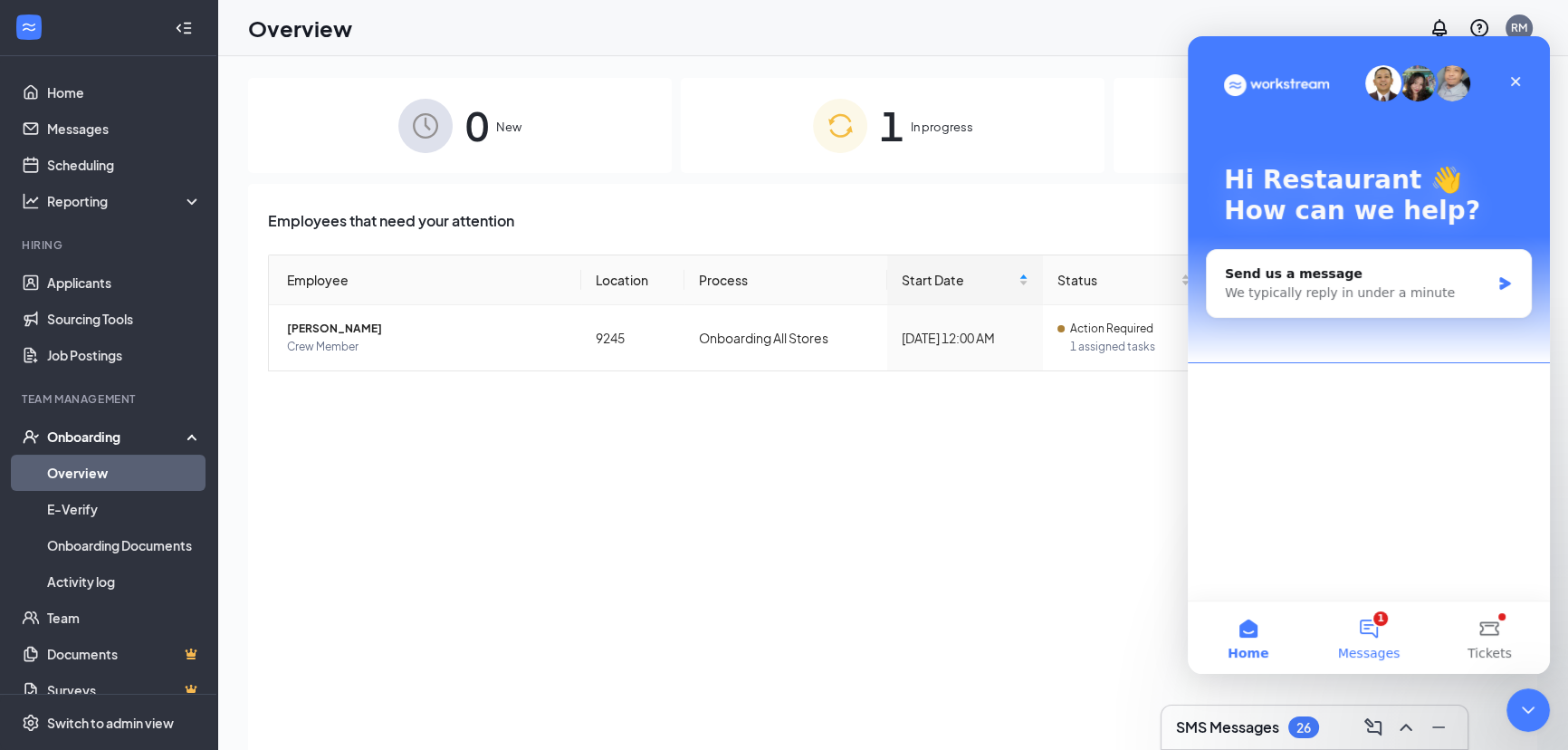
click at [1381, 631] on button "1 Messages" at bounding box center [1368, 638] width 120 height 72
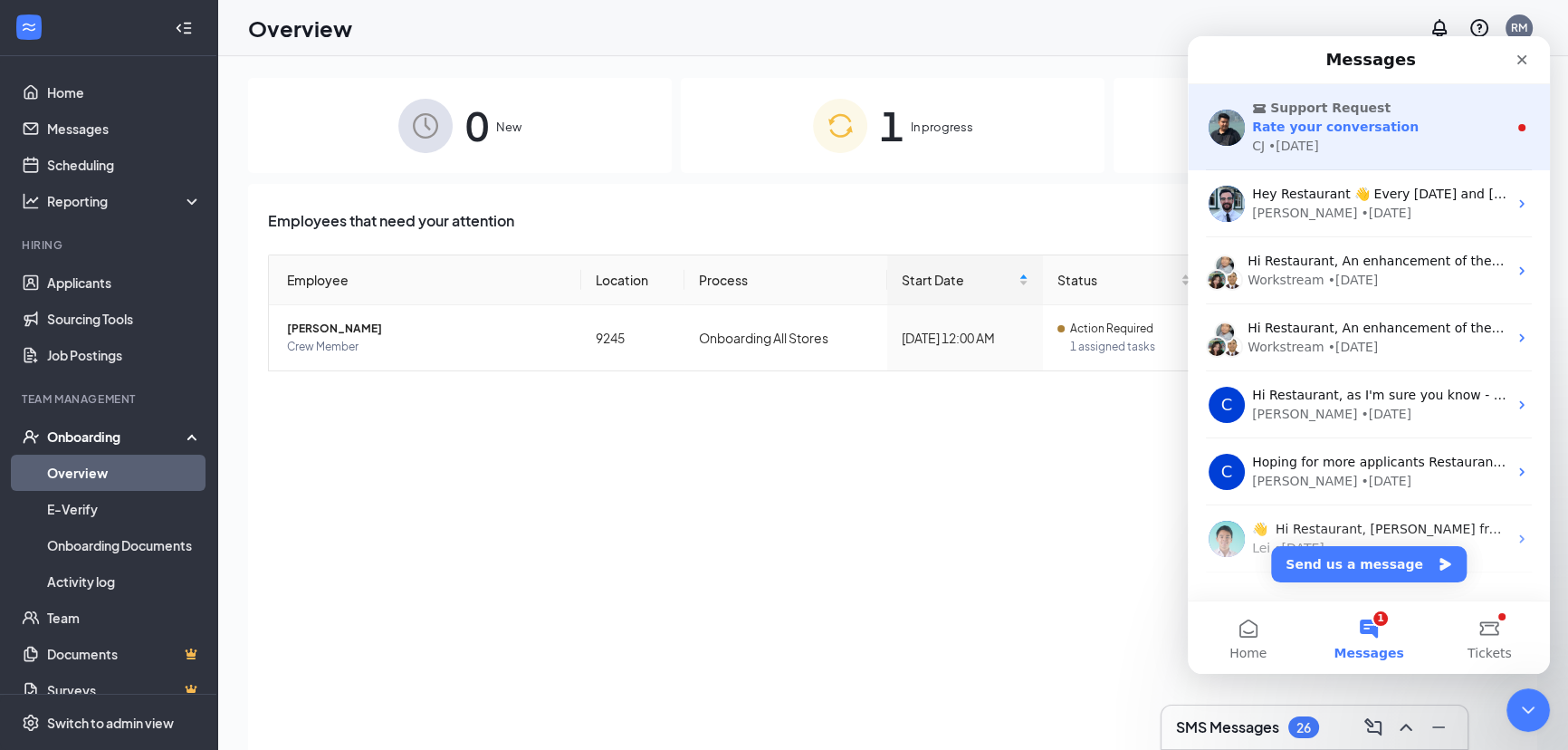
click at [1386, 138] on div "CJ • [DATE]" at bounding box center [1381, 146] width 256 height 19
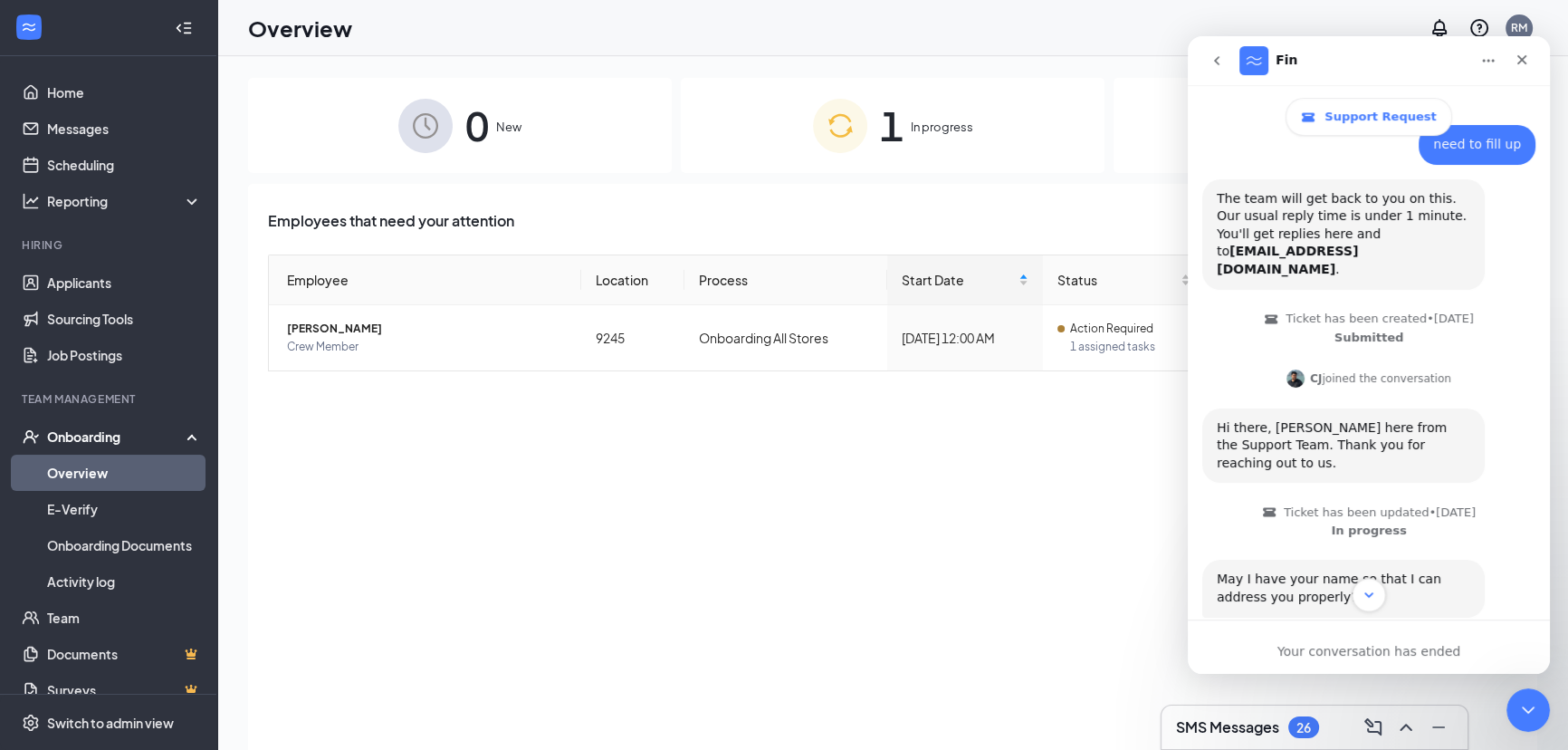
scroll to position [81, 0]
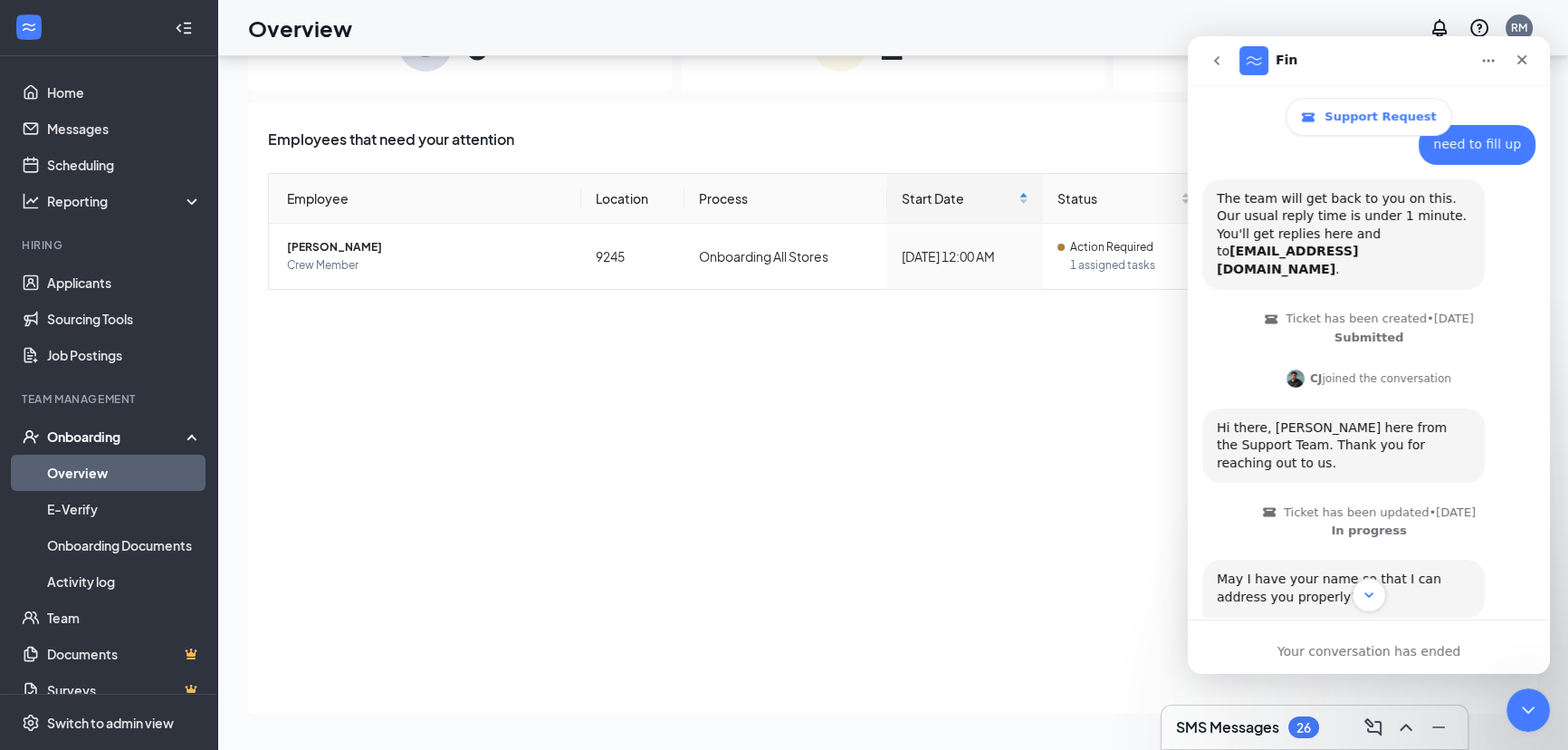
click at [1369, 593] on icon "Scroll to bottom" at bounding box center [1369, 595] width 17 height 17
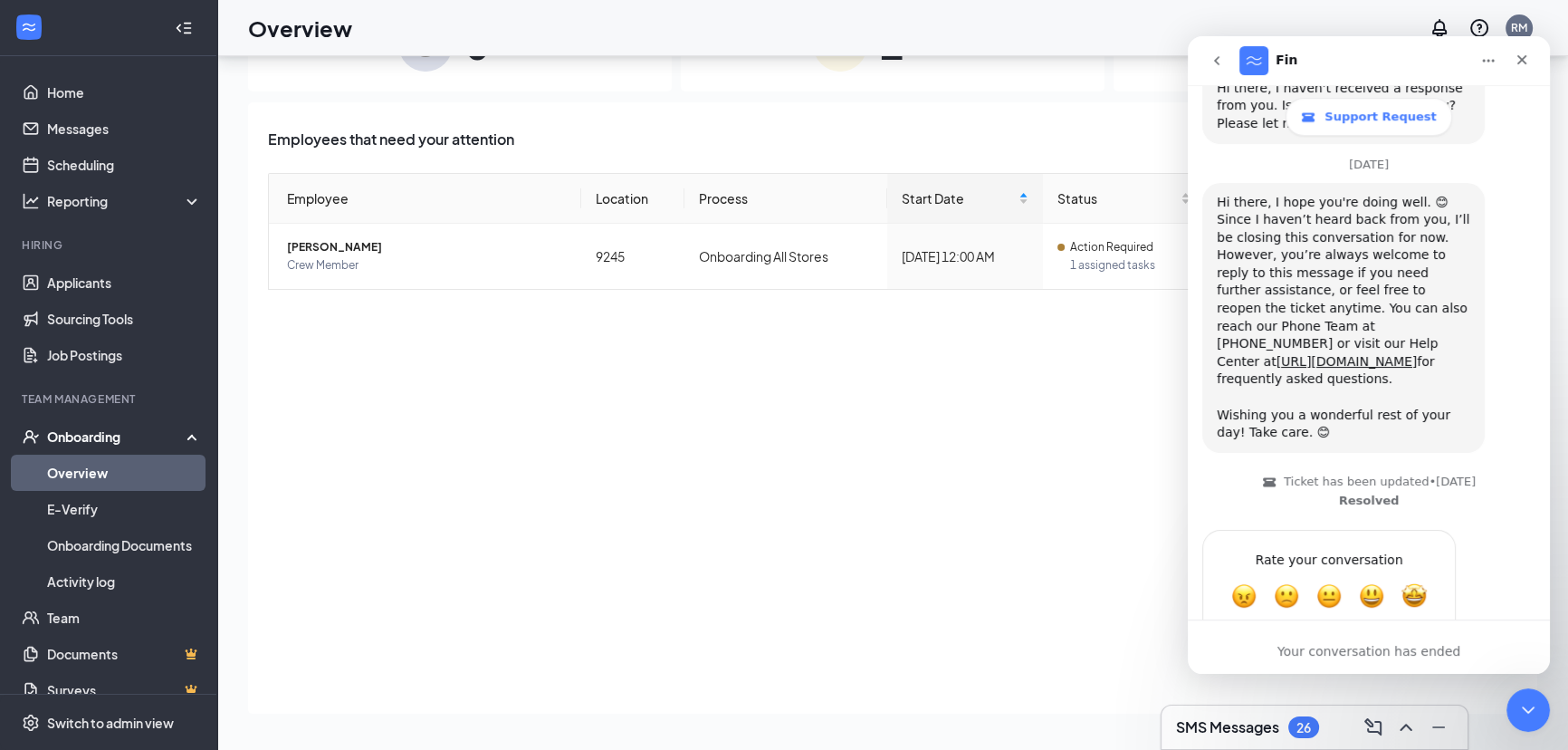
scroll to position [737, 0]
click at [1539, 708] on div "Close Intercom Messenger" at bounding box center [1526, 707] width 44 height 44
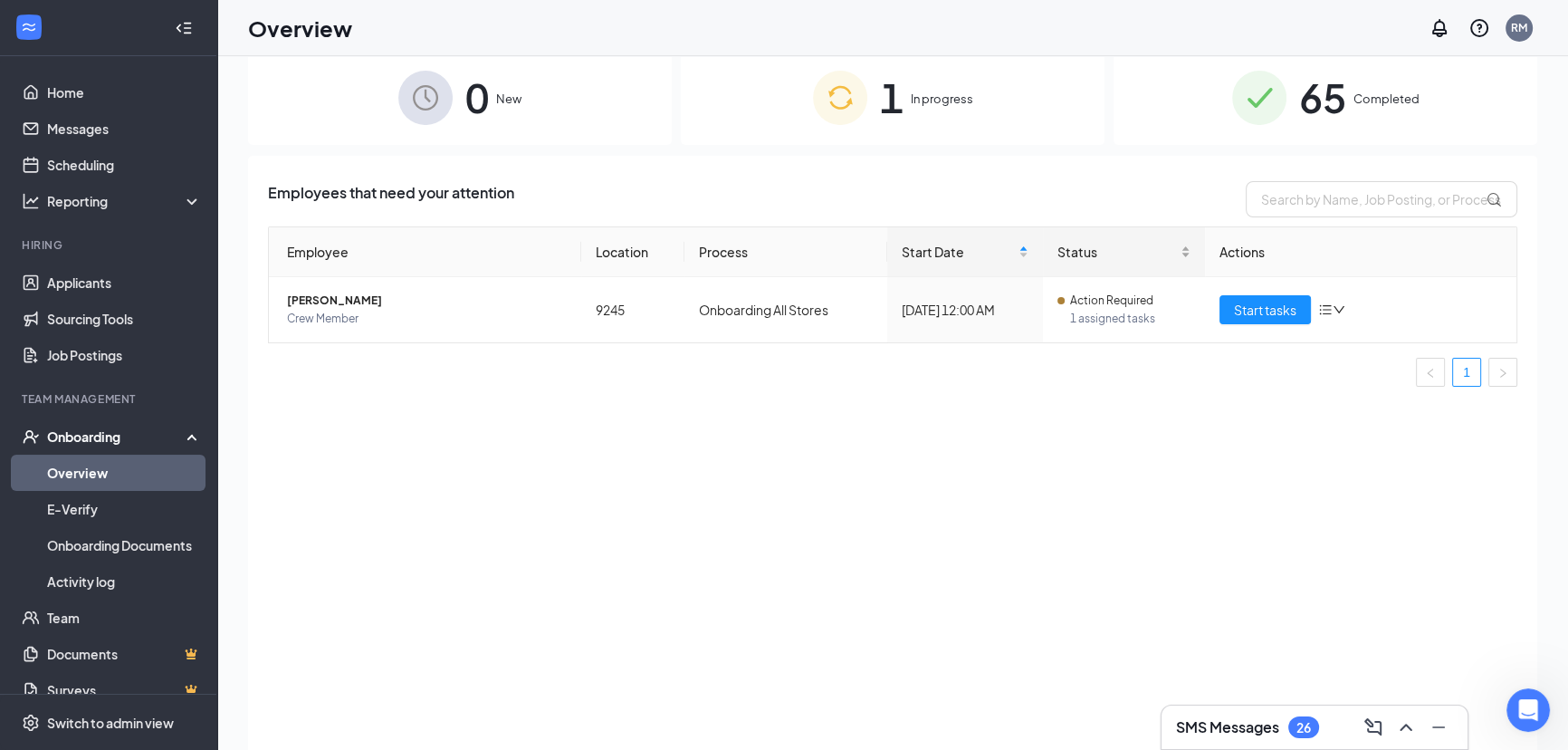
scroll to position [0, 0]
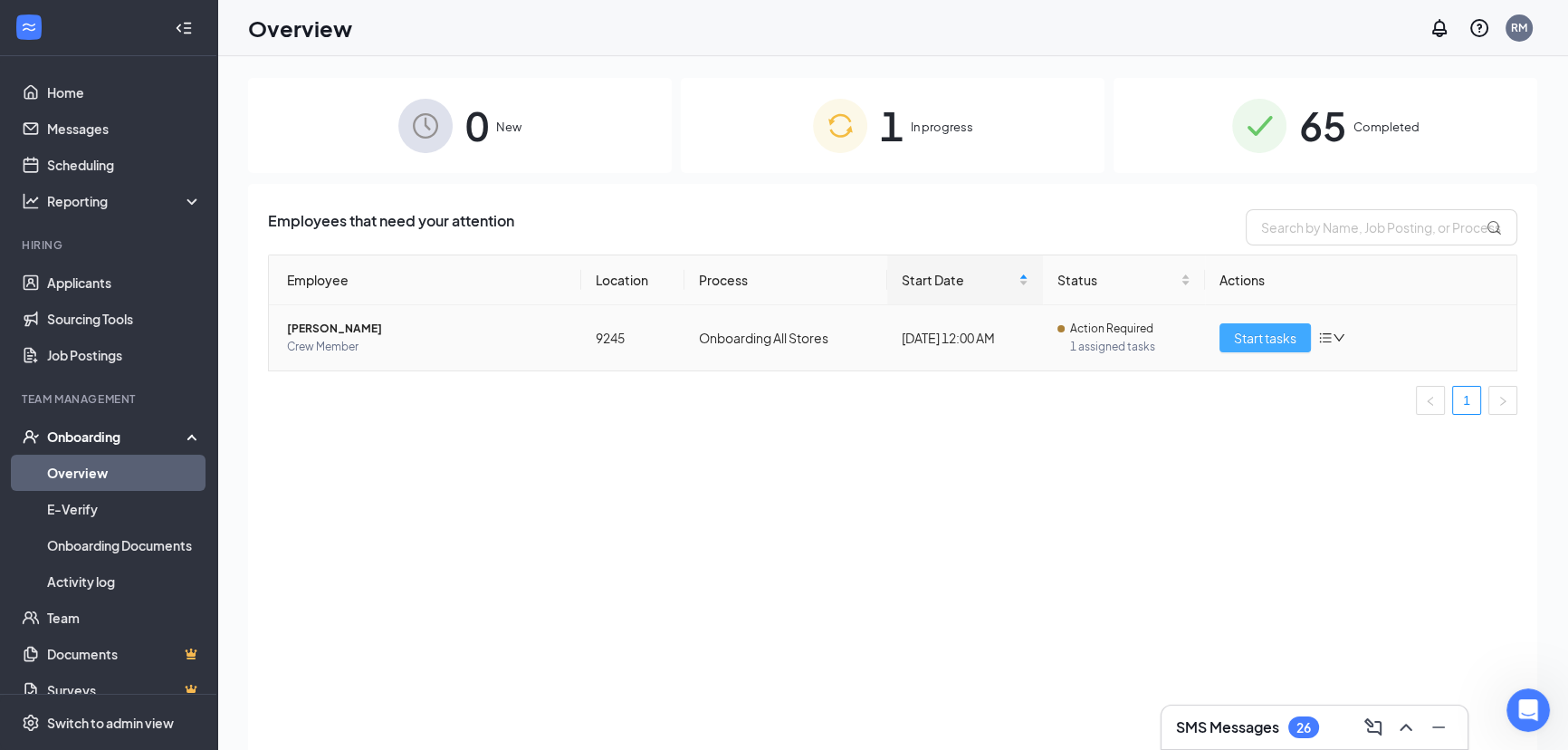
click at [1259, 328] on span "Start tasks" at bounding box center [1265, 338] width 62 height 20
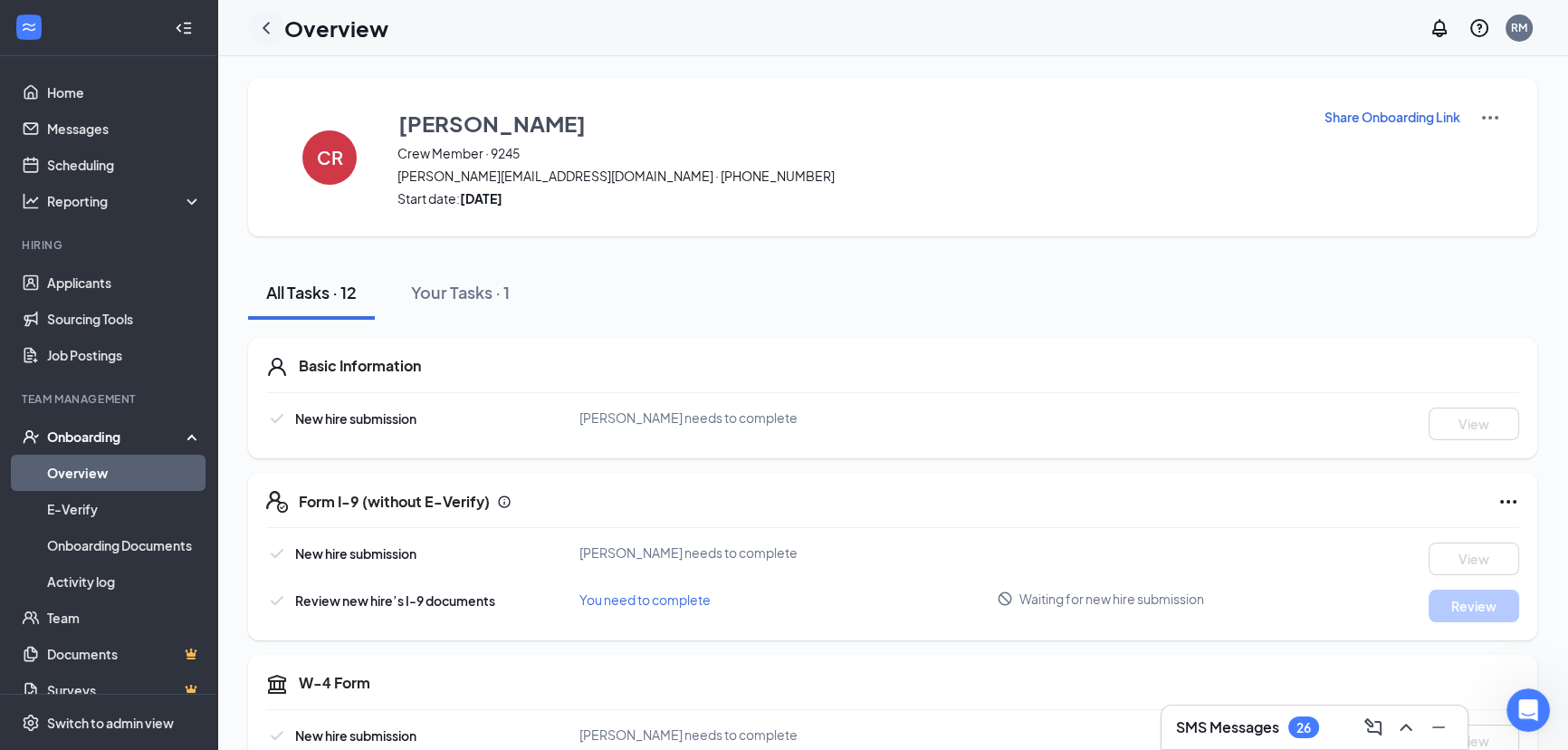
click at [265, 25] on icon "ChevronLeft" at bounding box center [266, 27] width 7 height 12
